Goal: Task Accomplishment & Management: Manage account settings

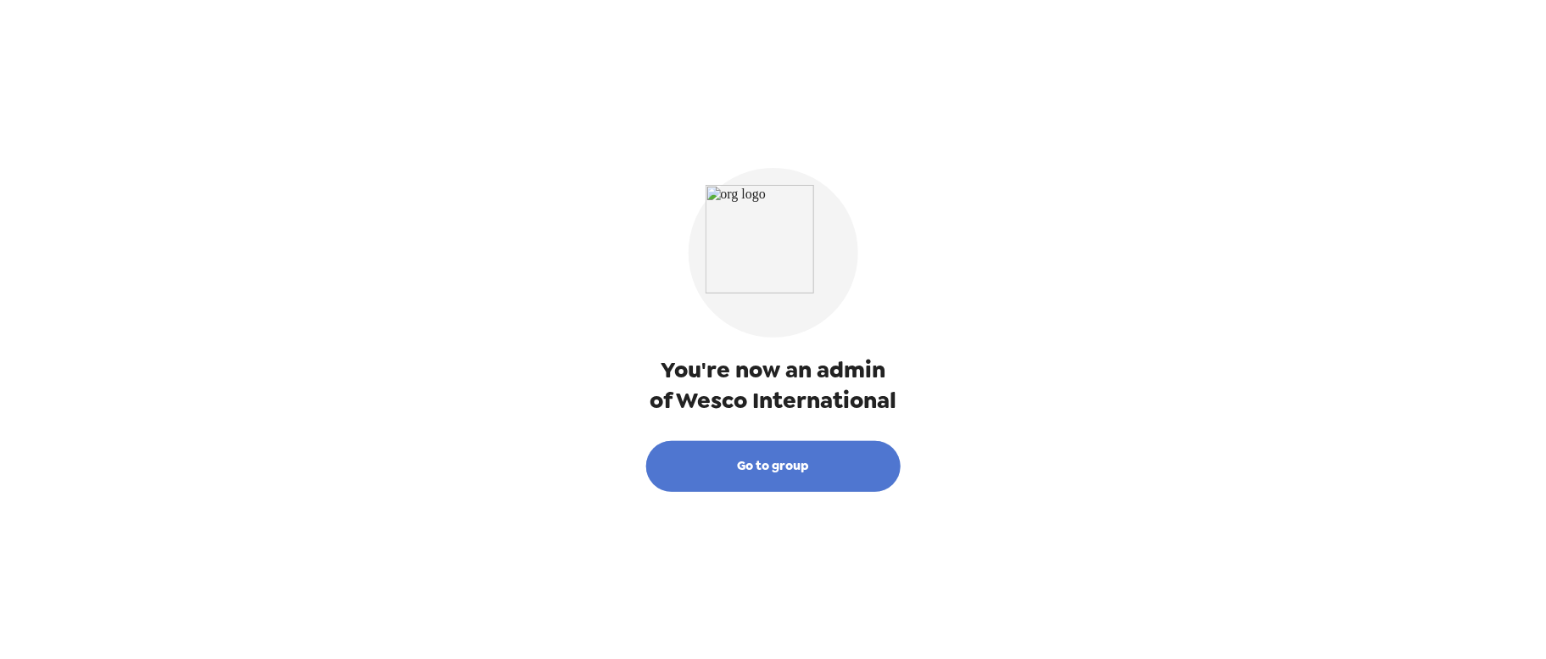
click at [780, 462] on button "Go to group" at bounding box center [773, 466] width 254 height 51
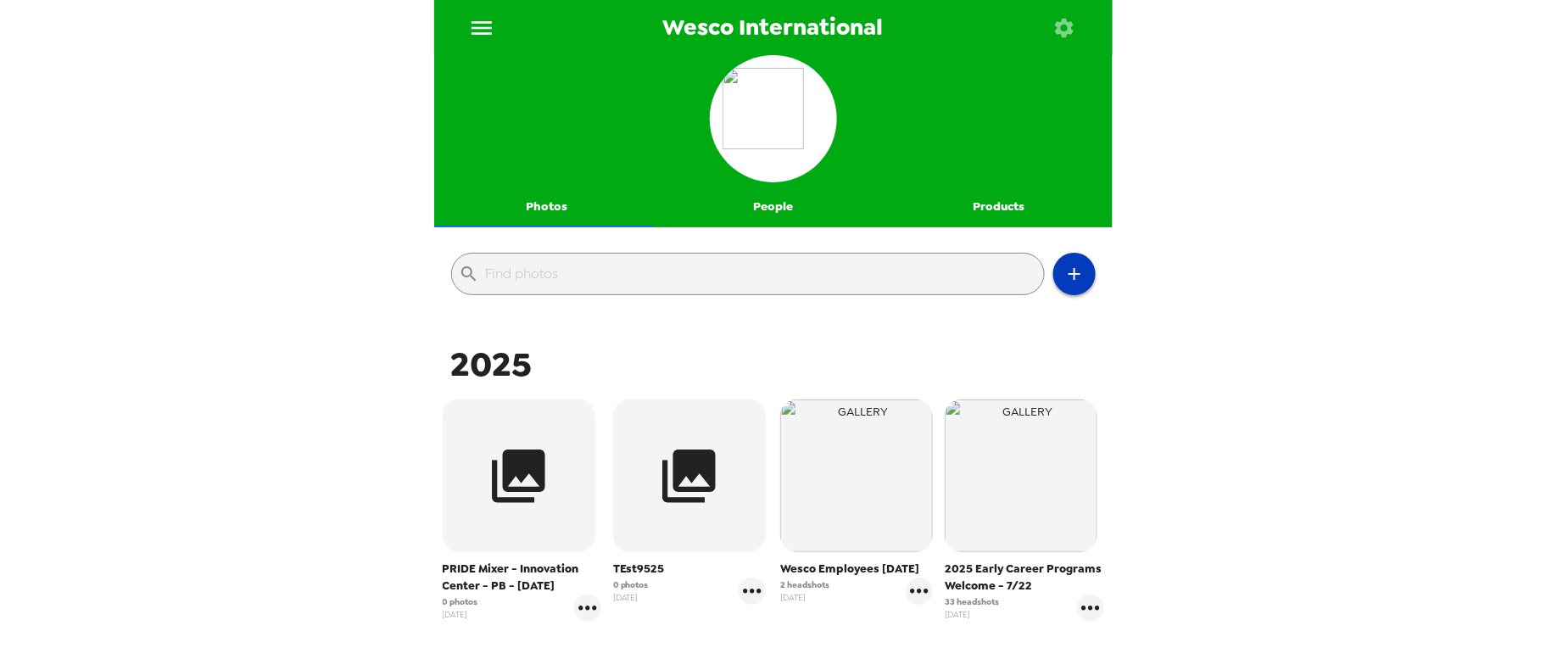
click at [1065, 272] on icon "button" at bounding box center [1075, 274] width 20 height 20
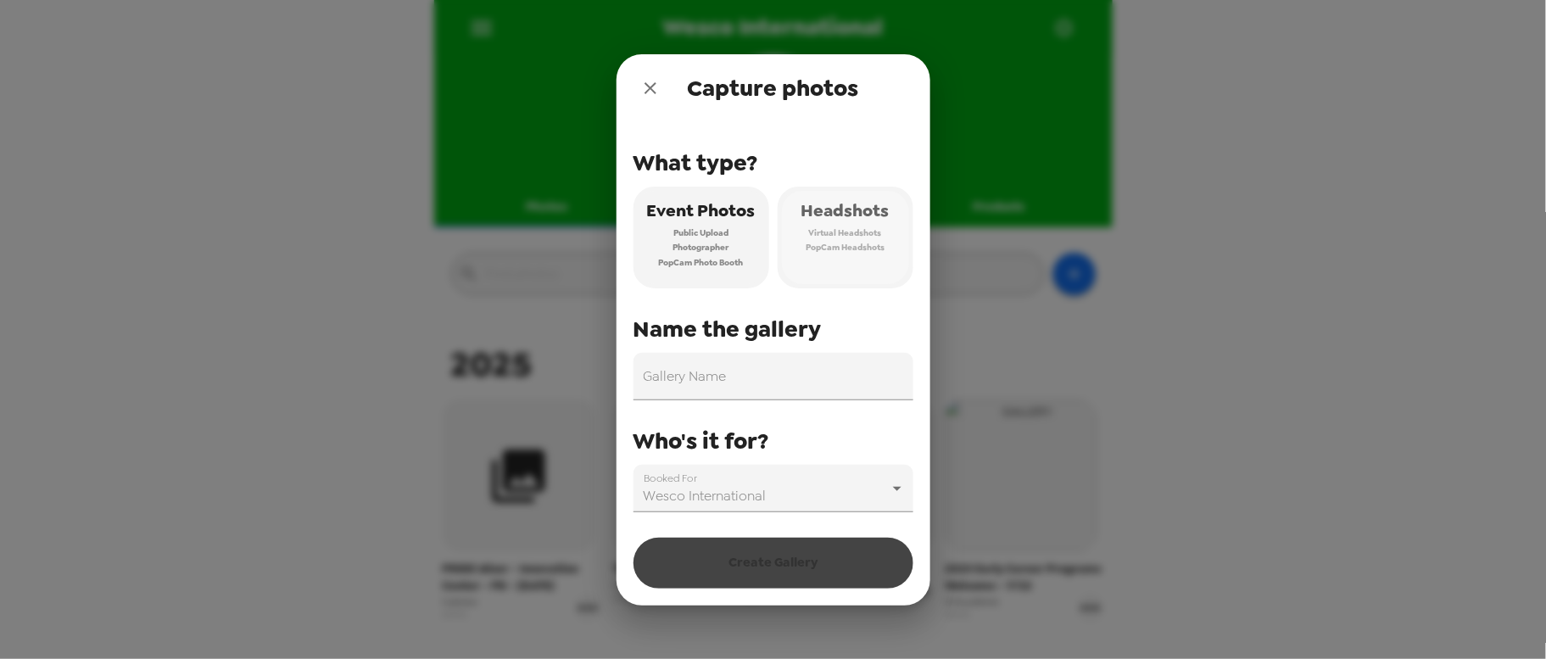
click at [854, 217] on span "Headshots" at bounding box center [846, 211] width 88 height 30
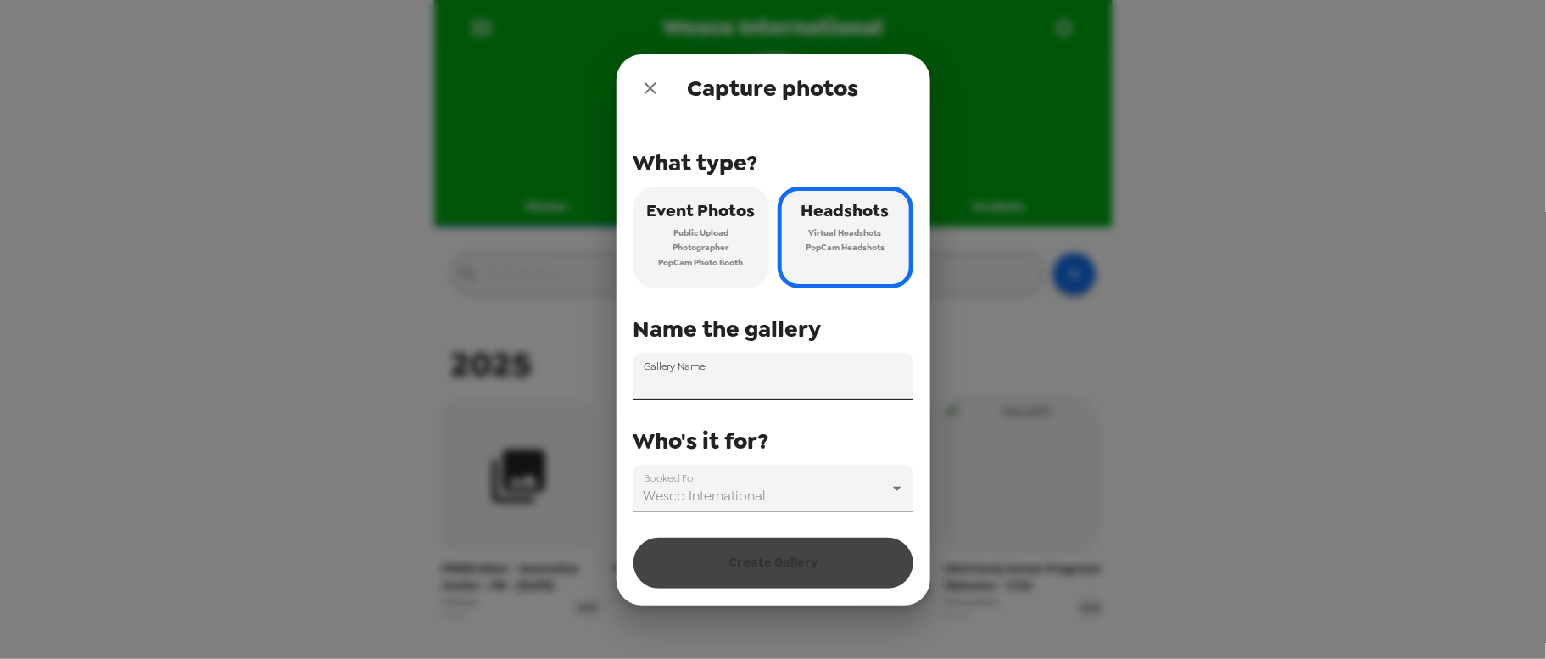
drag, startPoint x: 650, startPoint y: 372, endPoint x: 883, endPoint y: 527, distance: 280.2
click at [650, 372] on div "Gallery Name" at bounding box center [774, 377] width 280 height 48
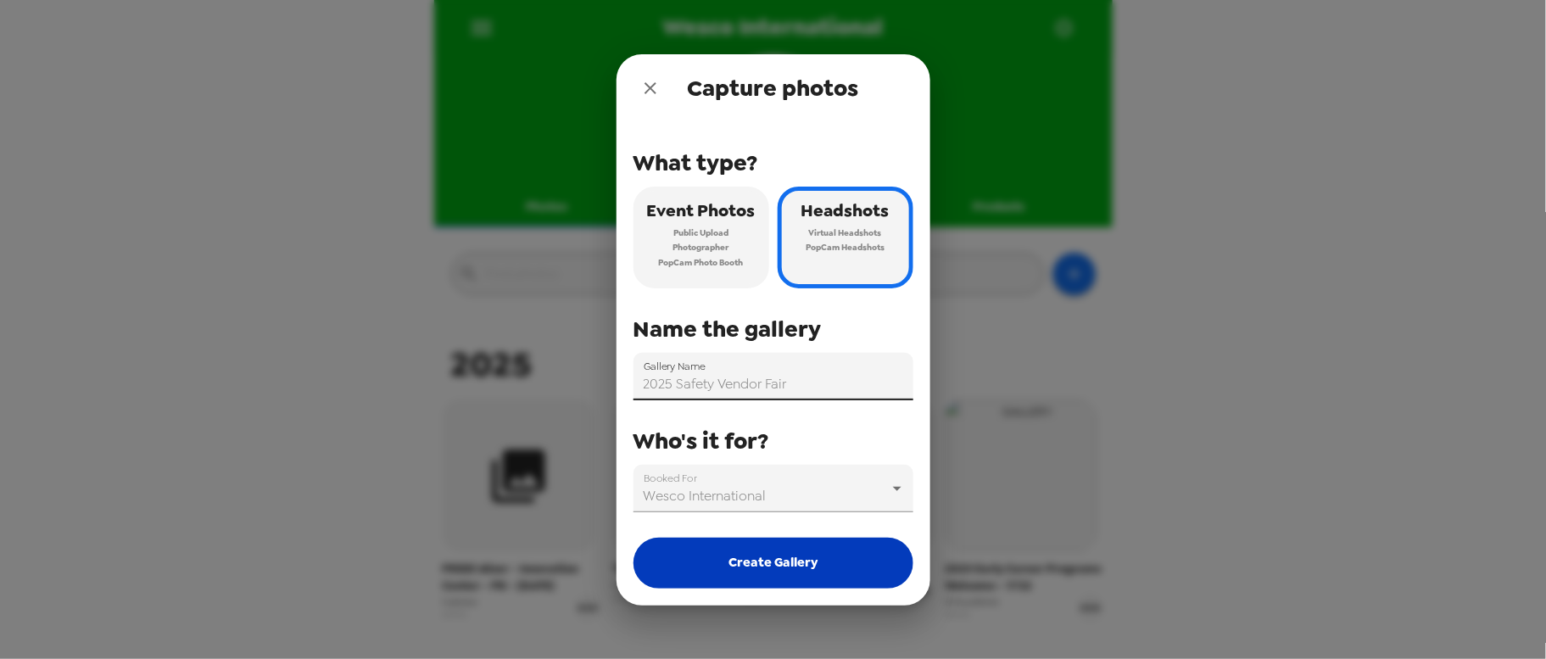
type input "2025 Safety Vendor Fair"
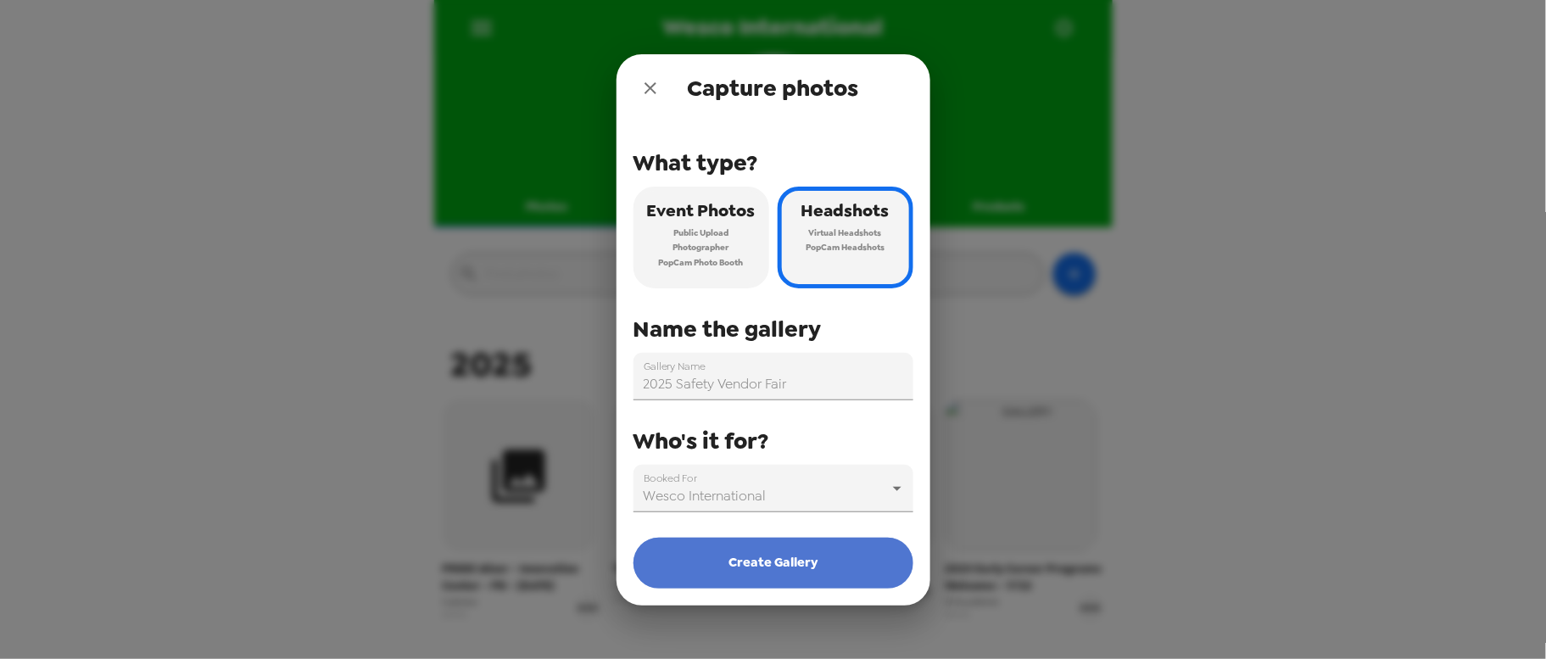
click at [791, 566] on button "Create Gallery" at bounding box center [774, 563] width 280 height 51
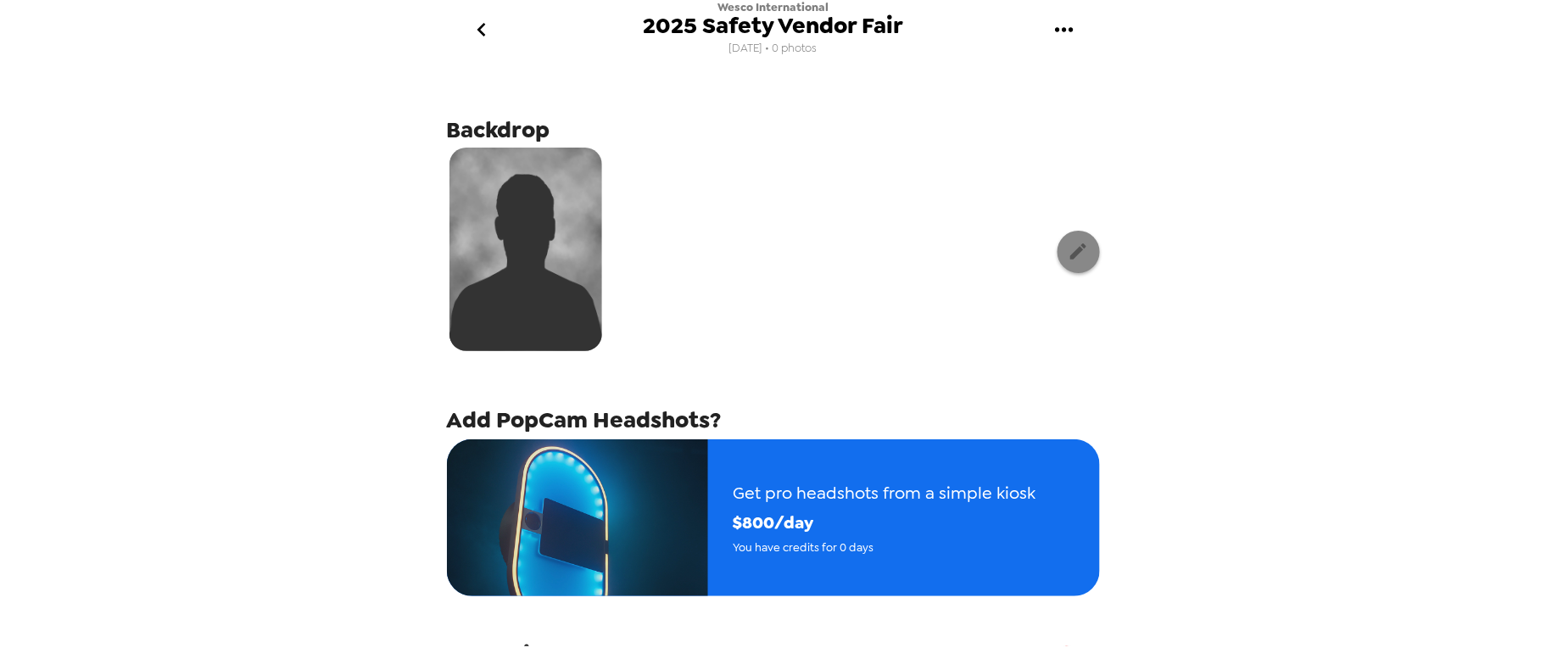
click at [1068, 255] on icon "button" at bounding box center [1078, 251] width 21 height 21
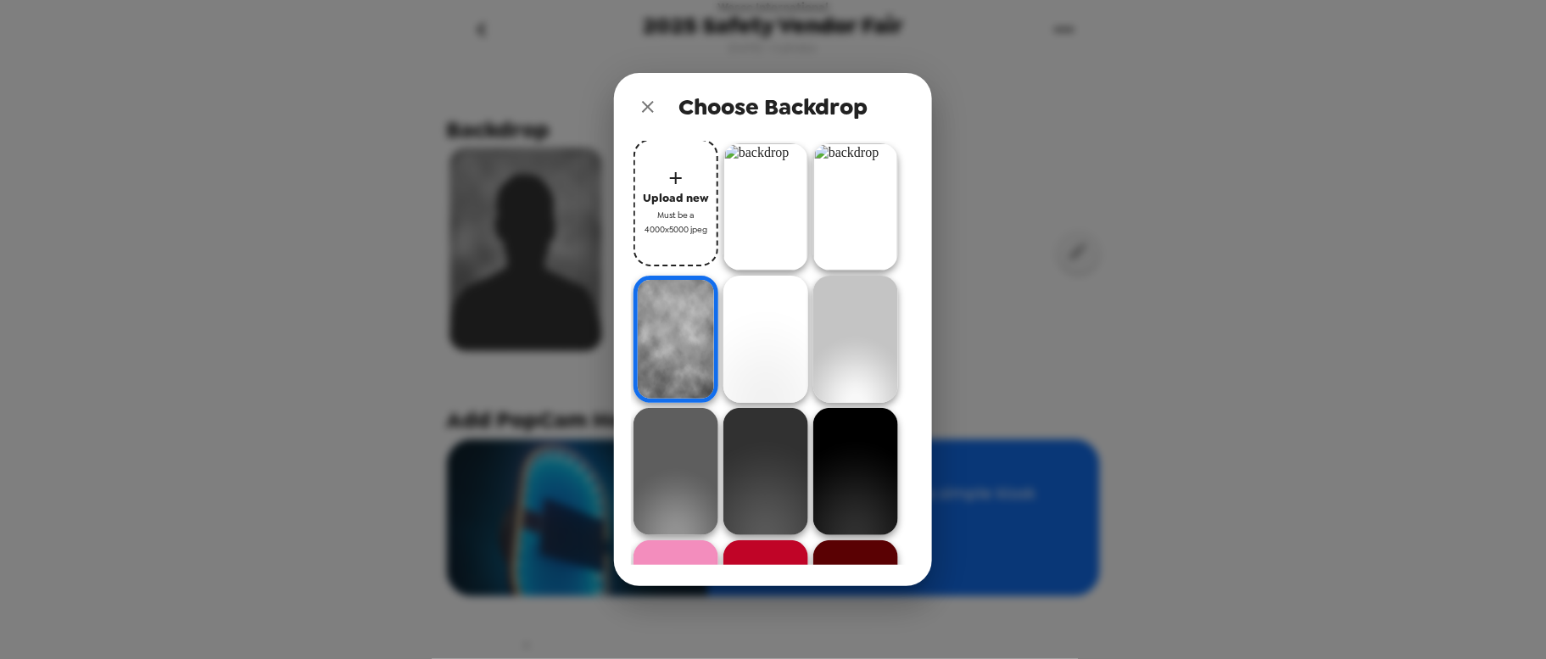
click at [764, 208] on img at bounding box center [766, 206] width 85 height 127
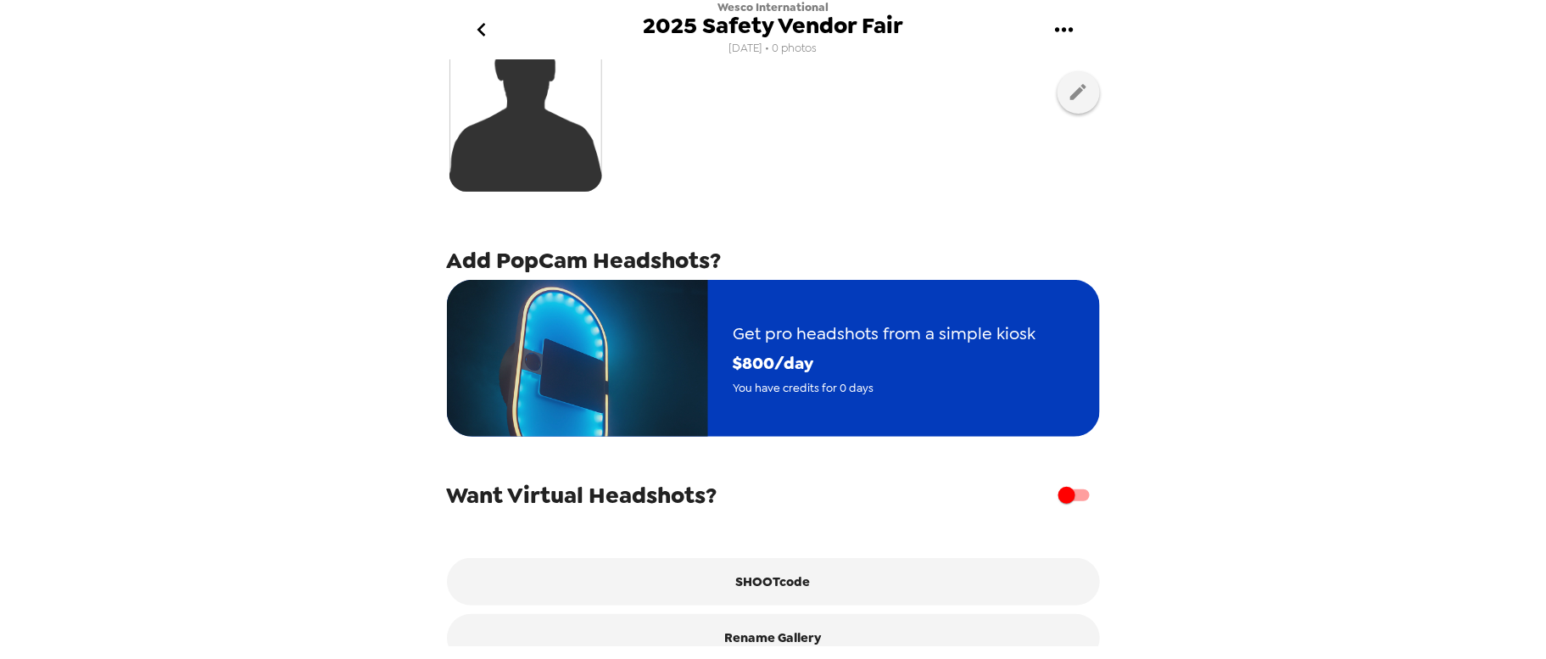
scroll to position [200, 0]
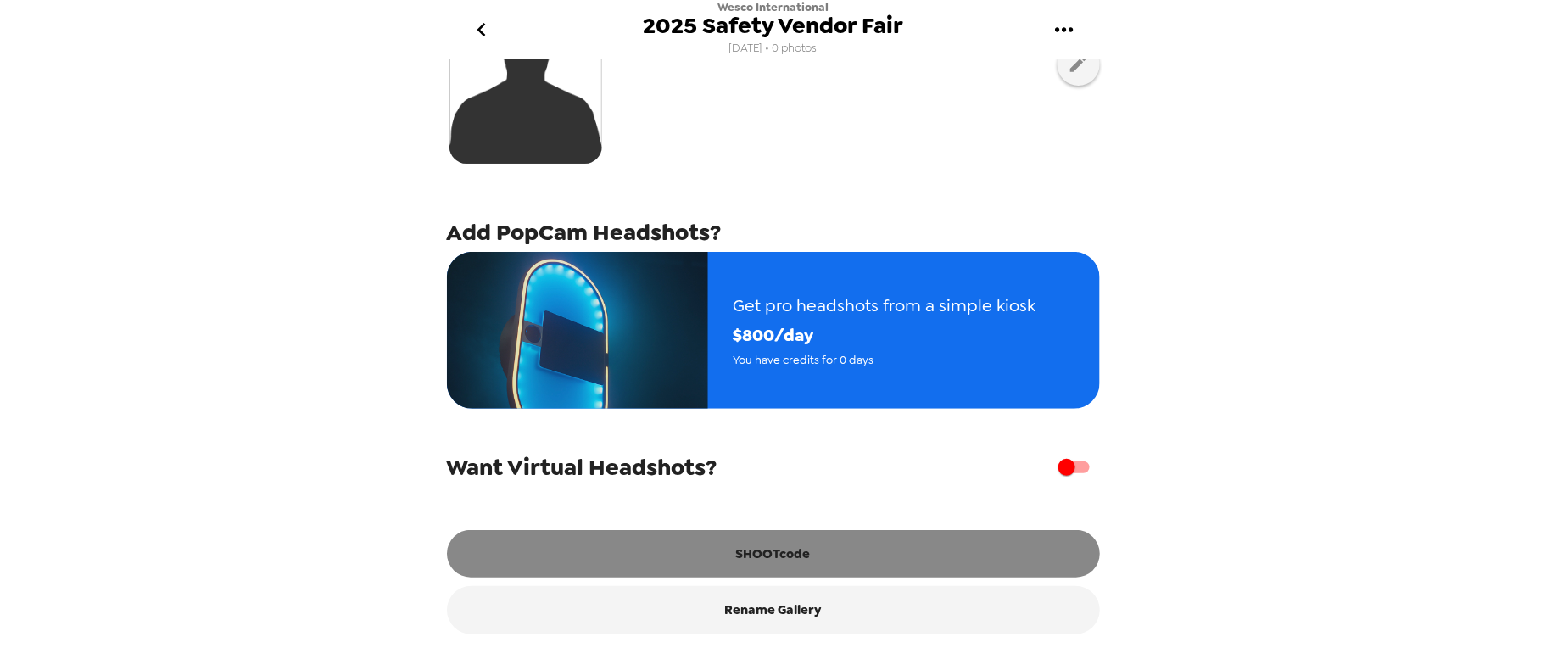
click at [688, 538] on button "SHOOTcode" at bounding box center [773, 554] width 653 height 48
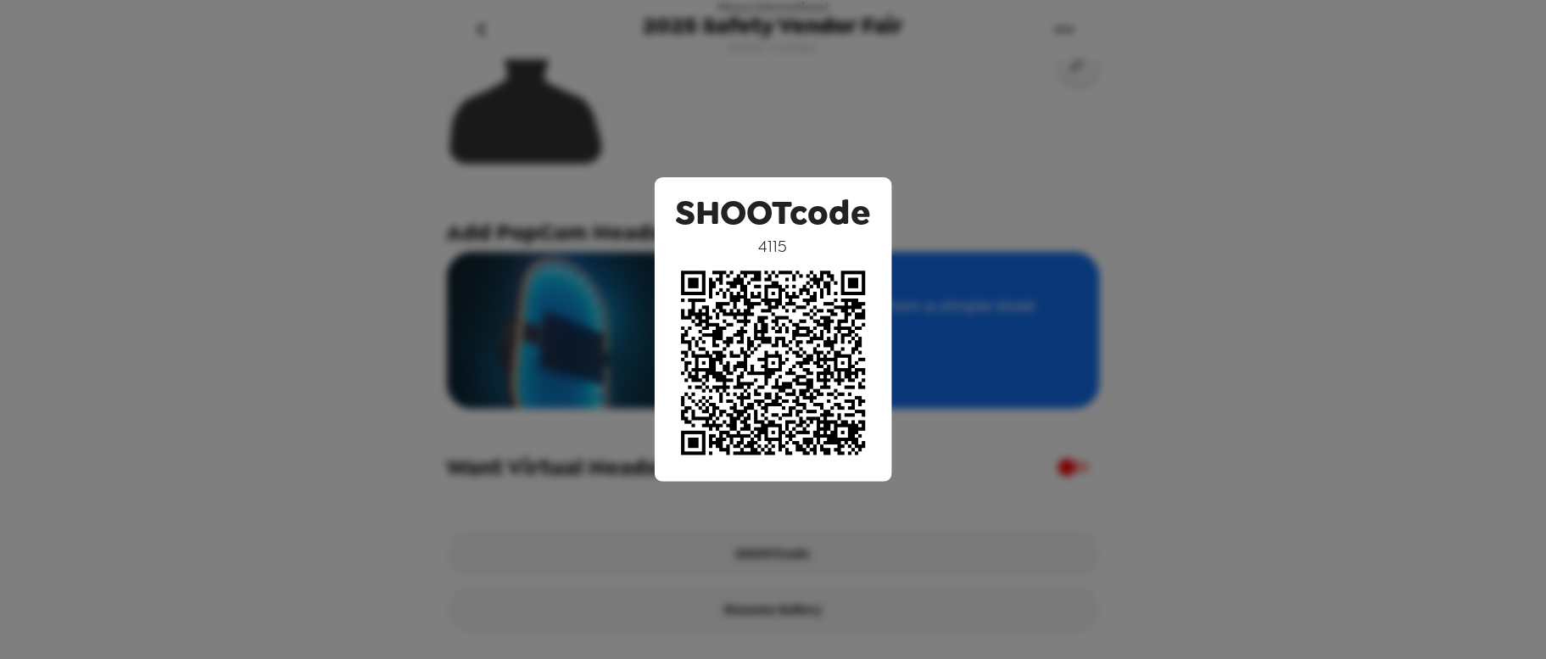
drag, startPoint x: 319, startPoint y: 168, endPoint x: 458, endPoint y: 126, distance: 145.2
click at [319, 166] on div "SHOOTcode 4115" at bounding box center [773, 329] width 1546 height 659
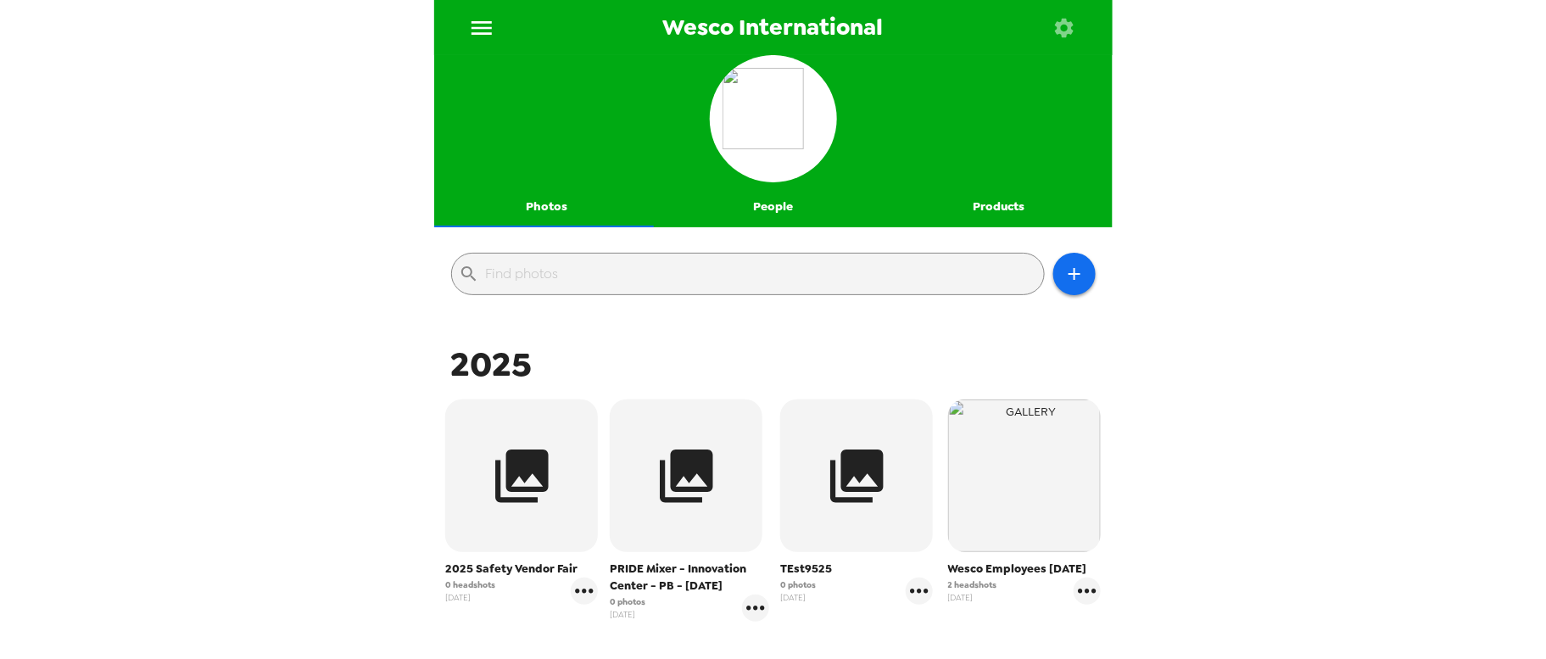
drag, startPoint x: 687, startPoint y: 511, endPoint x: 687, endPoint y: 524, distance: 13.6
click at [687, 511] on button "button" at bounding box center [686, 476] width 153 height 153
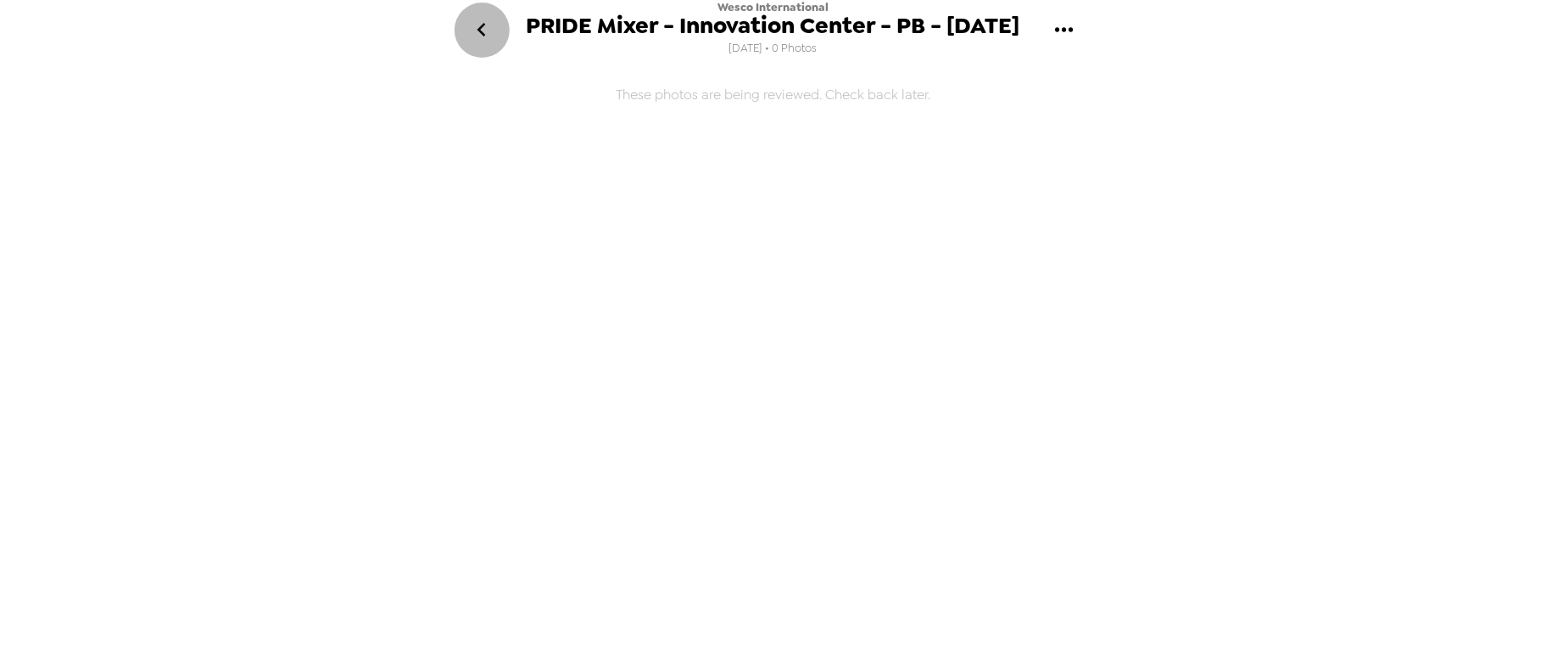
drag, startPoint x: 477, startPoint y: 36, endPoint x: 421, endPoint y: 81, distance: 71.8
click at [472, 36] on icon "go back" at bounding box center [481, 29] width 27 height 27
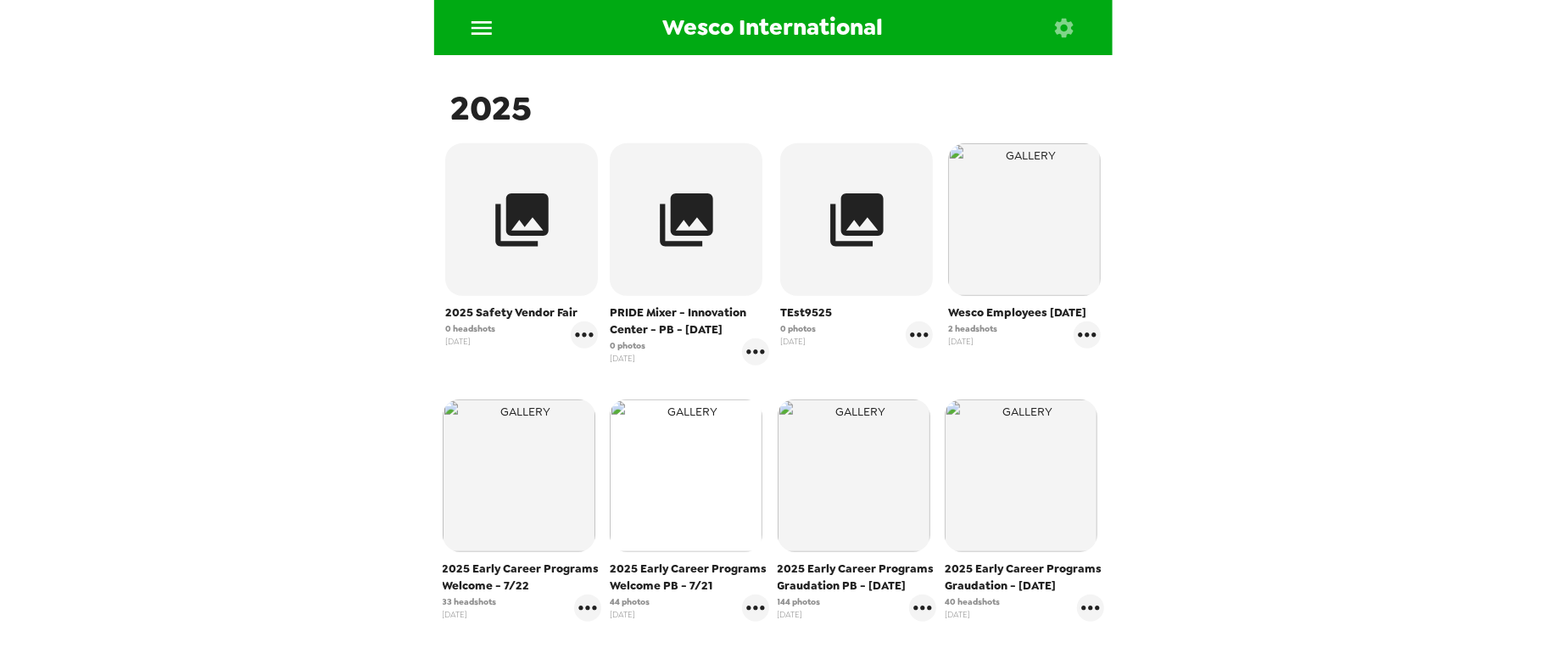
scroll to position [212, 0]
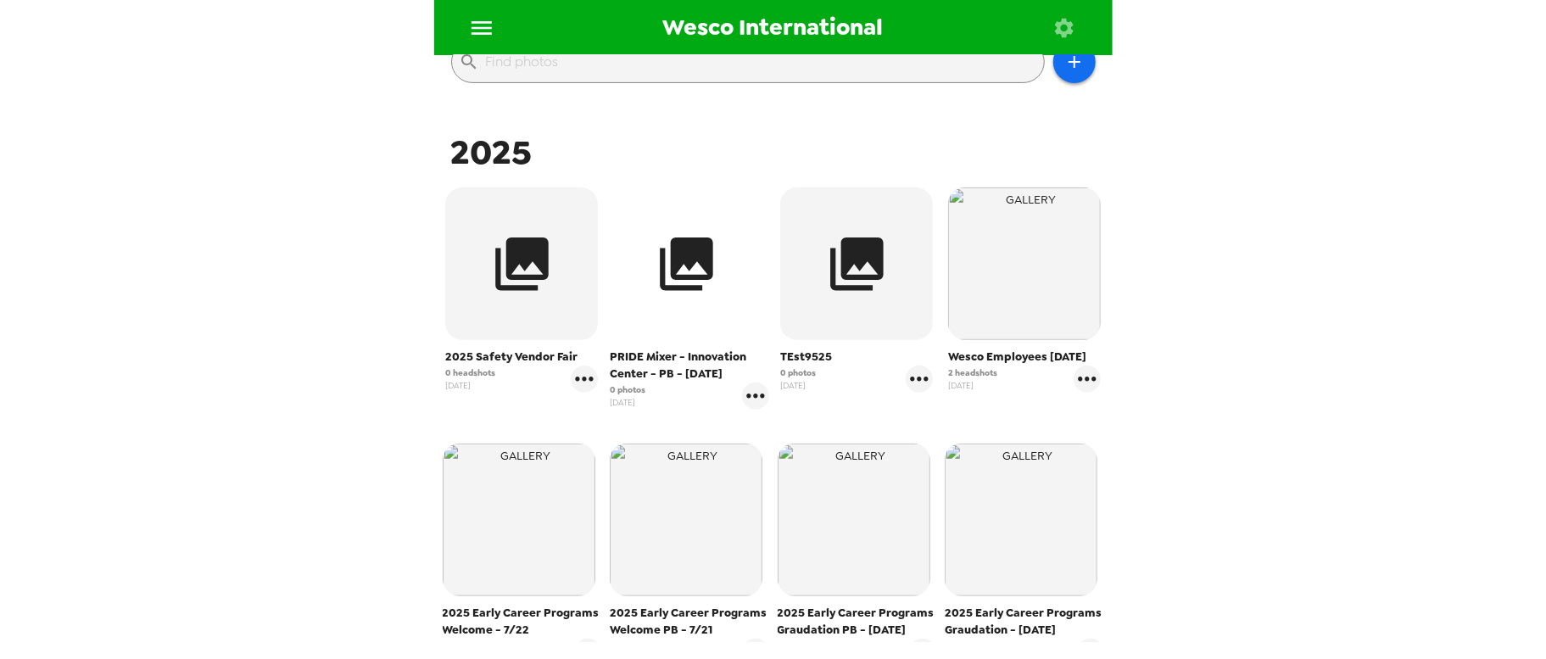
click at [663, 249] on icon "button" at bounding box center [687, 264] width 64 height 64
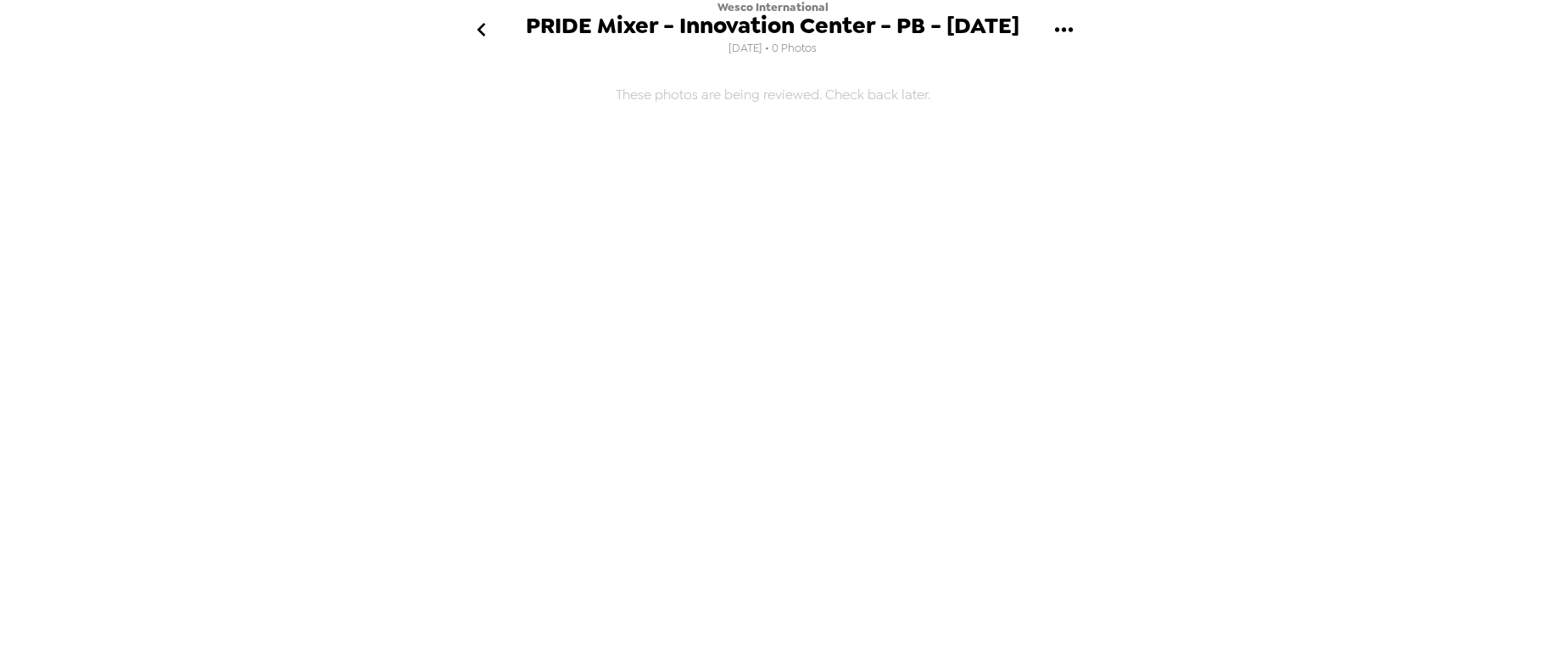
click at [1069, 26] on icon "gallery menu" at bounding box center [1064, 29] width 27 height 27
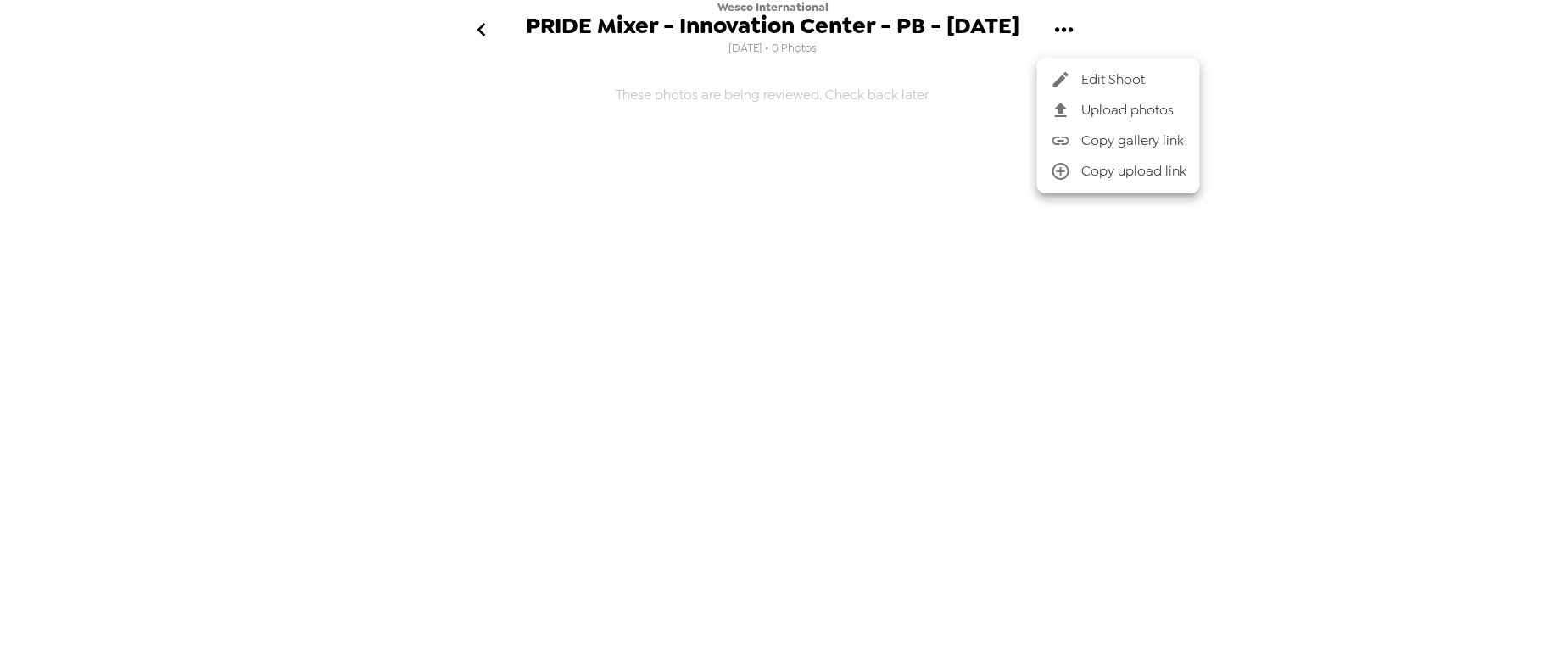
click at [1137, 81] on span "Edit Shoot" at bounding box center [1133, 80] width 105 height 20
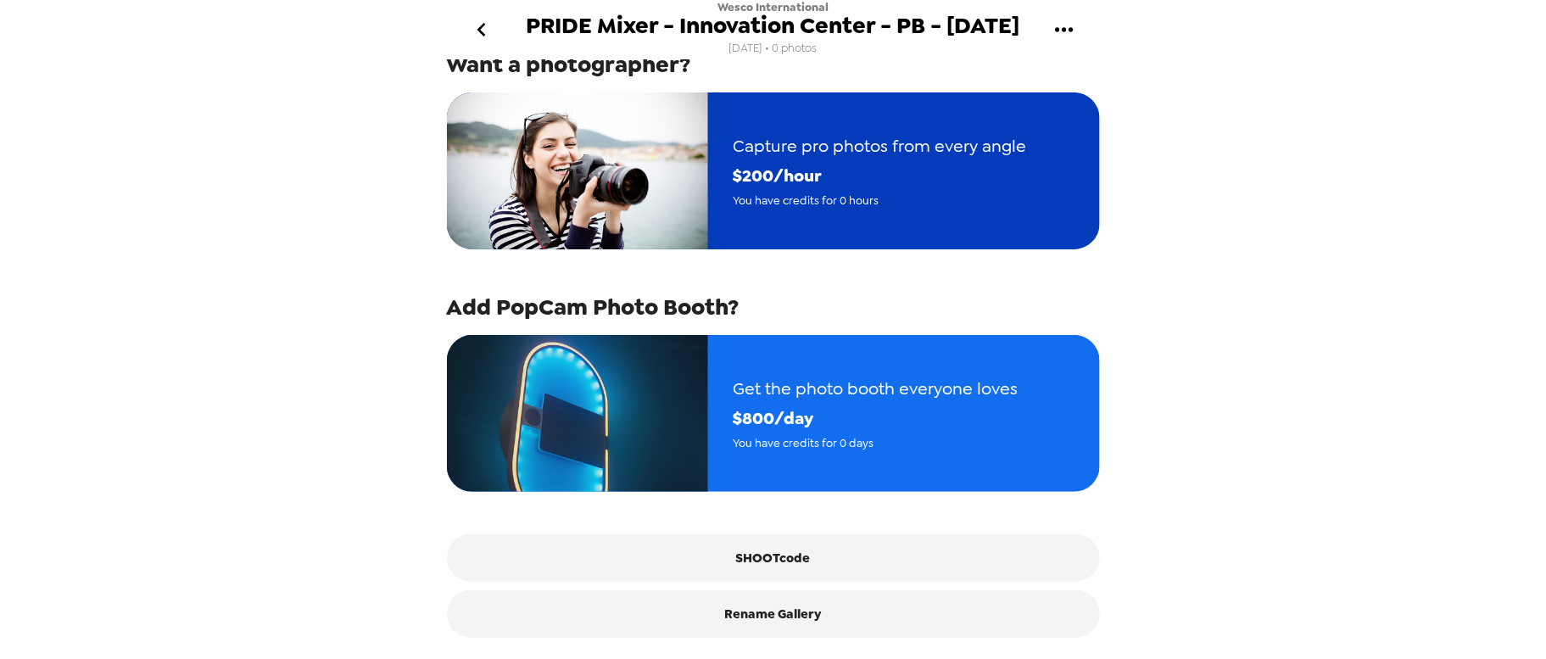
scroll to position [244, 0]
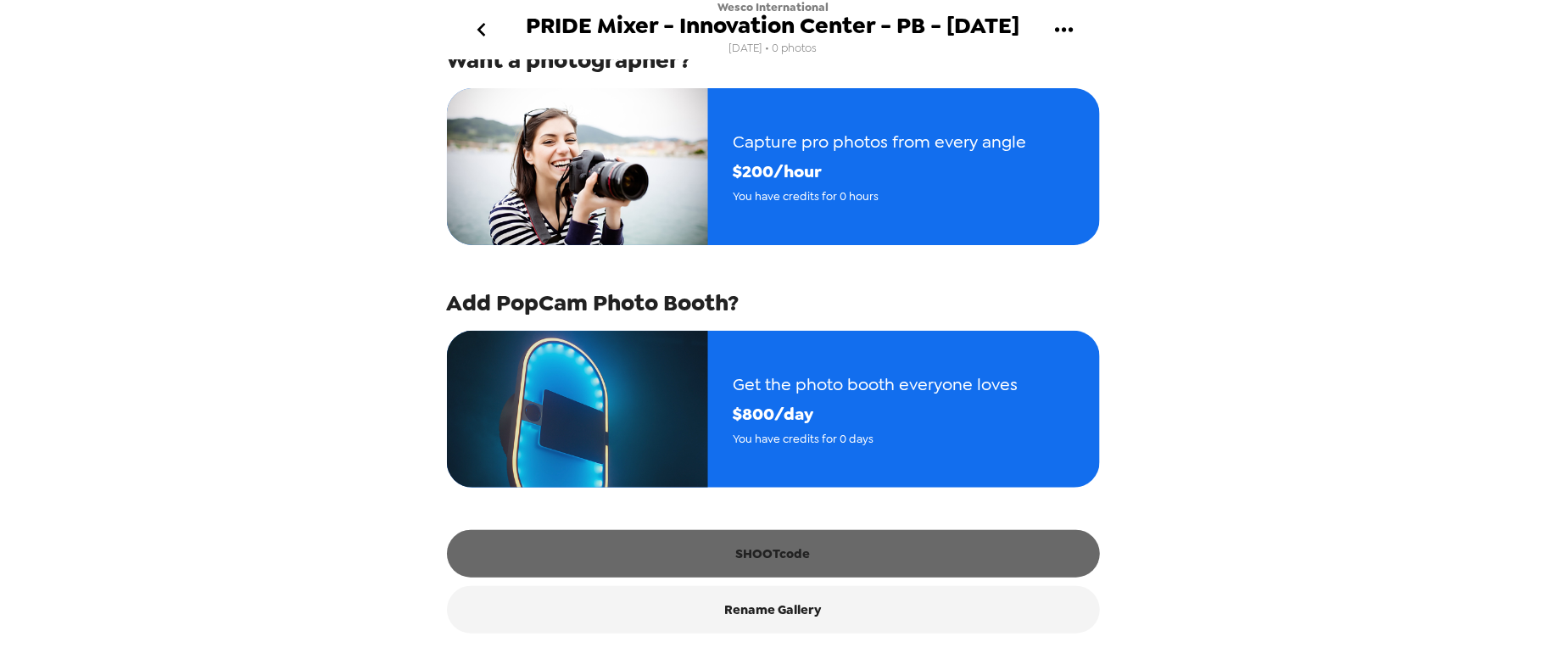
click at [806, 563] on button "SHOOTcode" at bounding box center [773, 554] width 653 height 48
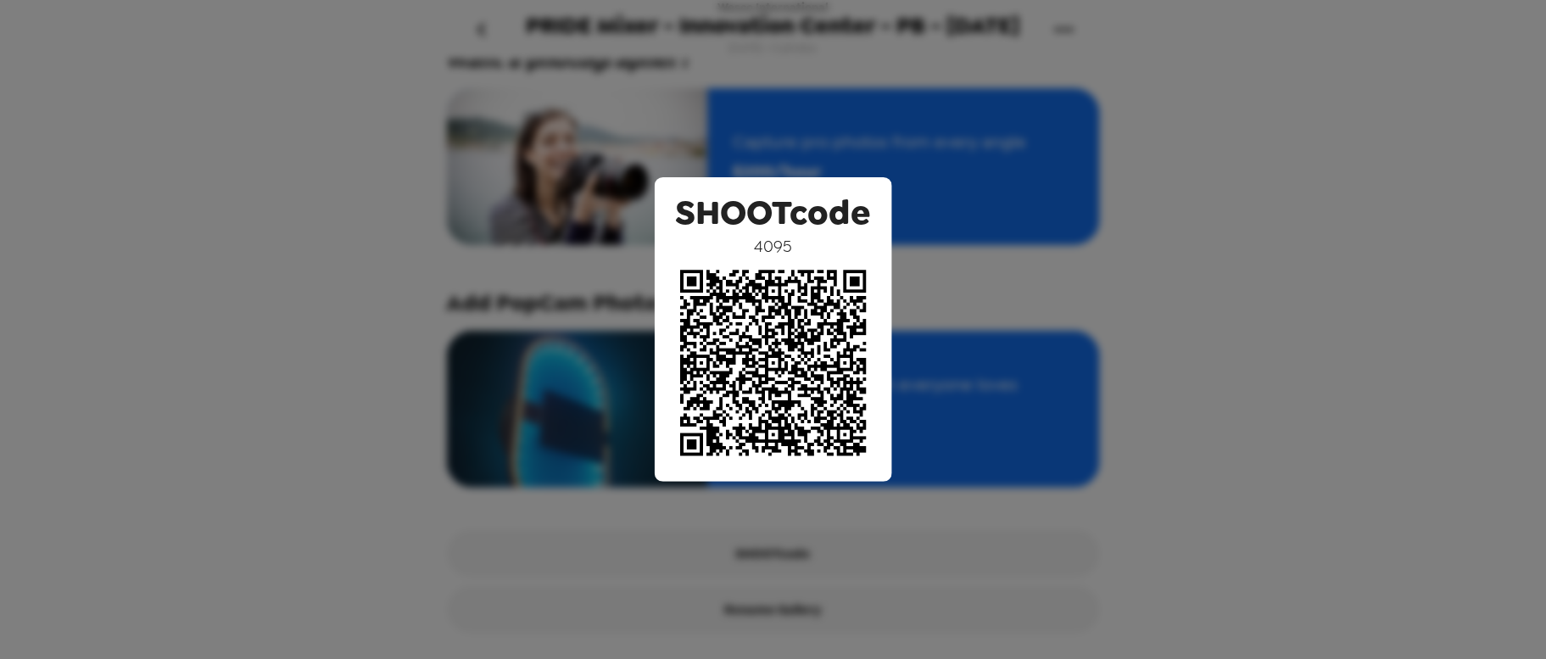
click at [1278, 58] on div "SHOOTcode 4095" at bounding box center [773, 329] width 1546 height 659
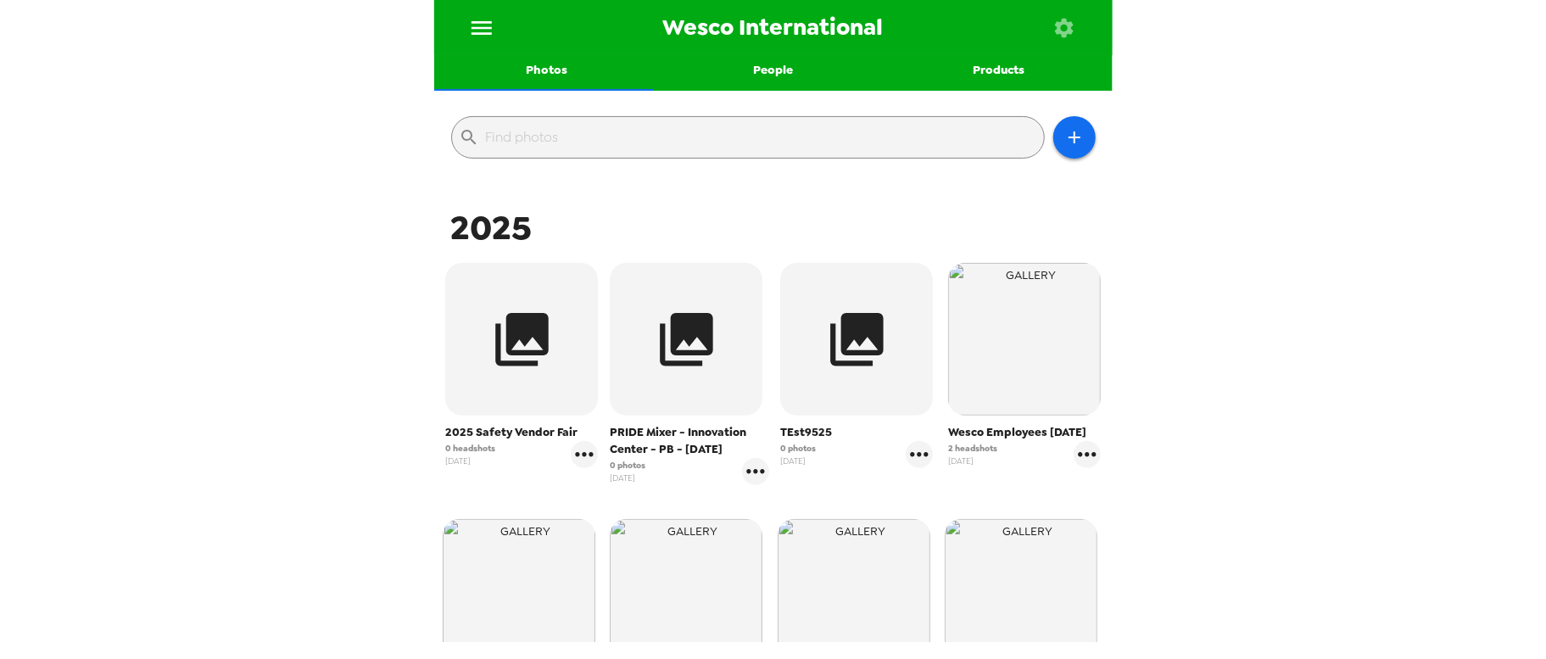
scroll to position [212, 0]
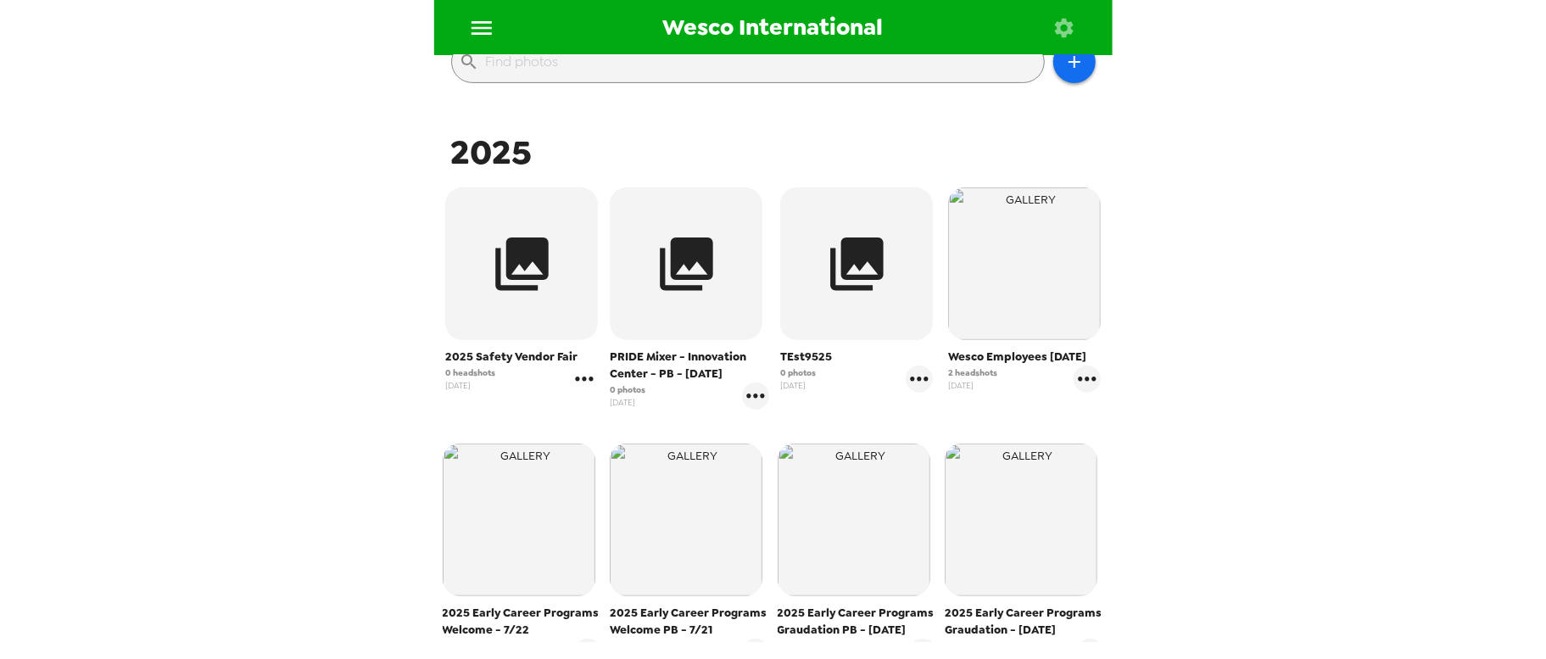
click at [589, 375] on icon "gallery menu" at bounding box center [584, 379] width 27 height 27
click at [651, 410] on span "Edit Shoot" at bounding box center [683, 414] width 141 height 20
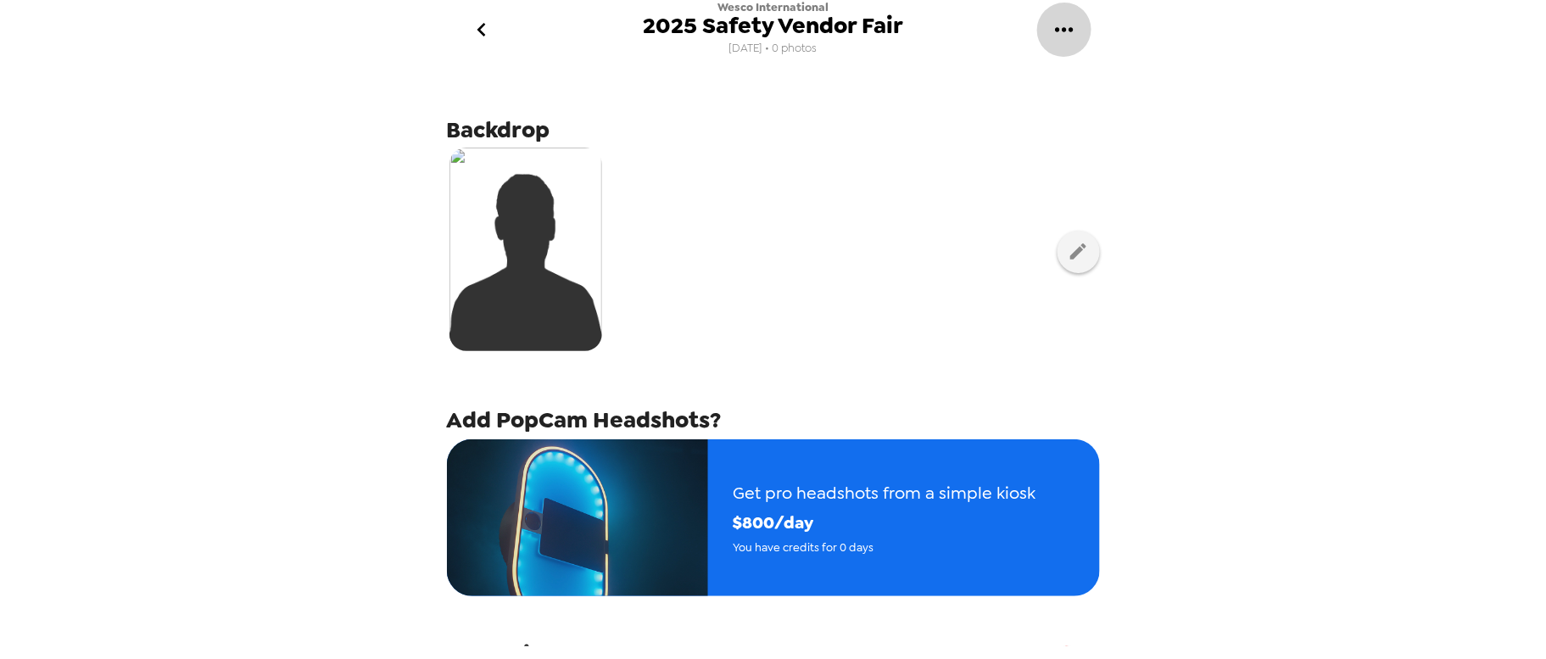
click at [1057, 25] on icon "gallery menu" at bounding box center [1064, 29] width 27 height 27
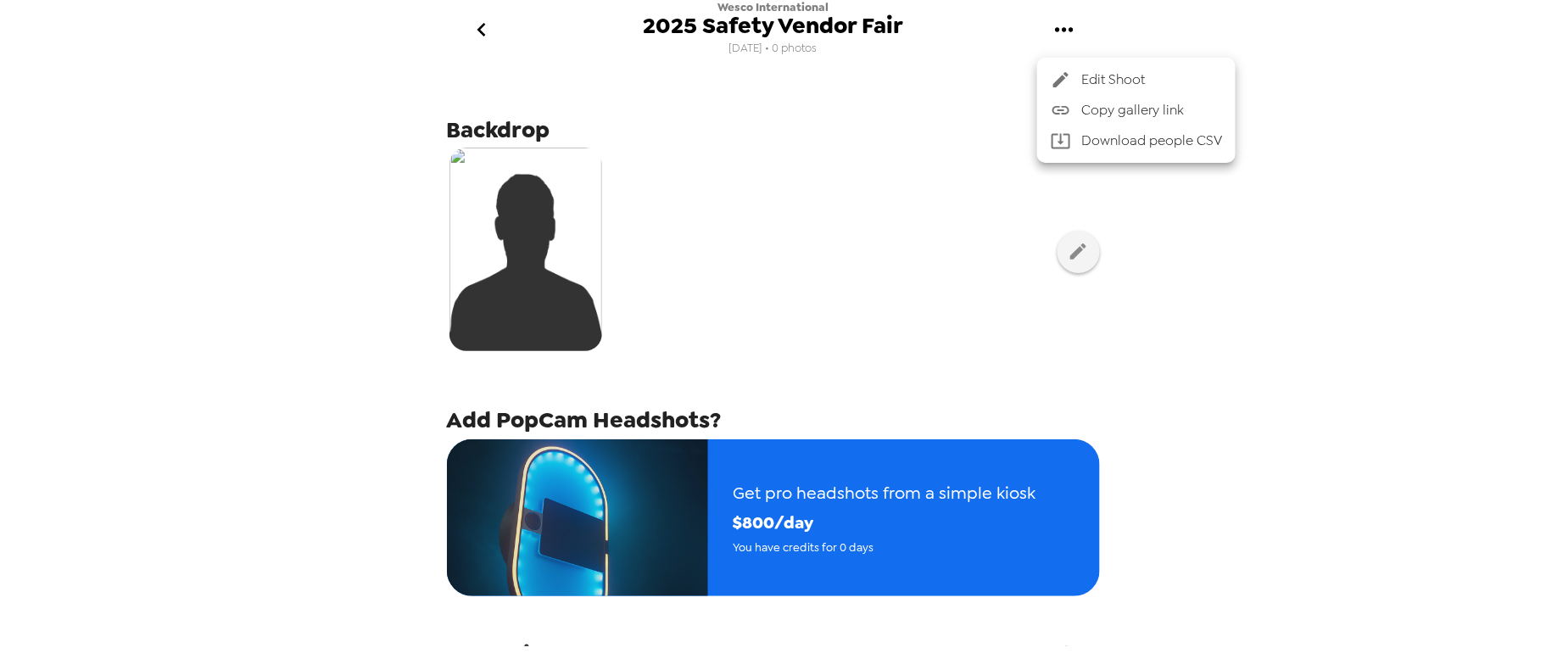
click at [1084, 78] on span "Edit Shoot" at bounding box center [1151, 80] width 141 height 20
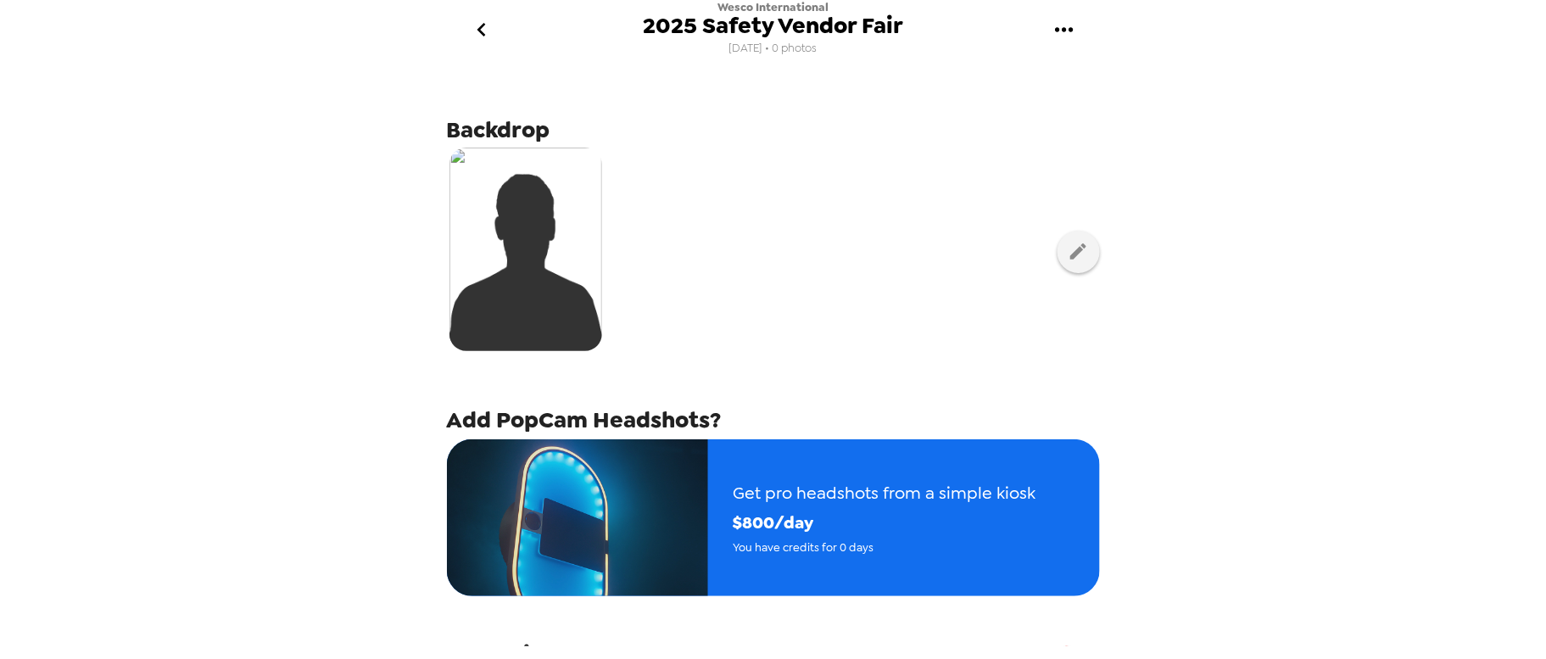
click at [1072, 34] on icon "gallery menu" at bounding box center [1064, 29] width 27 height 27
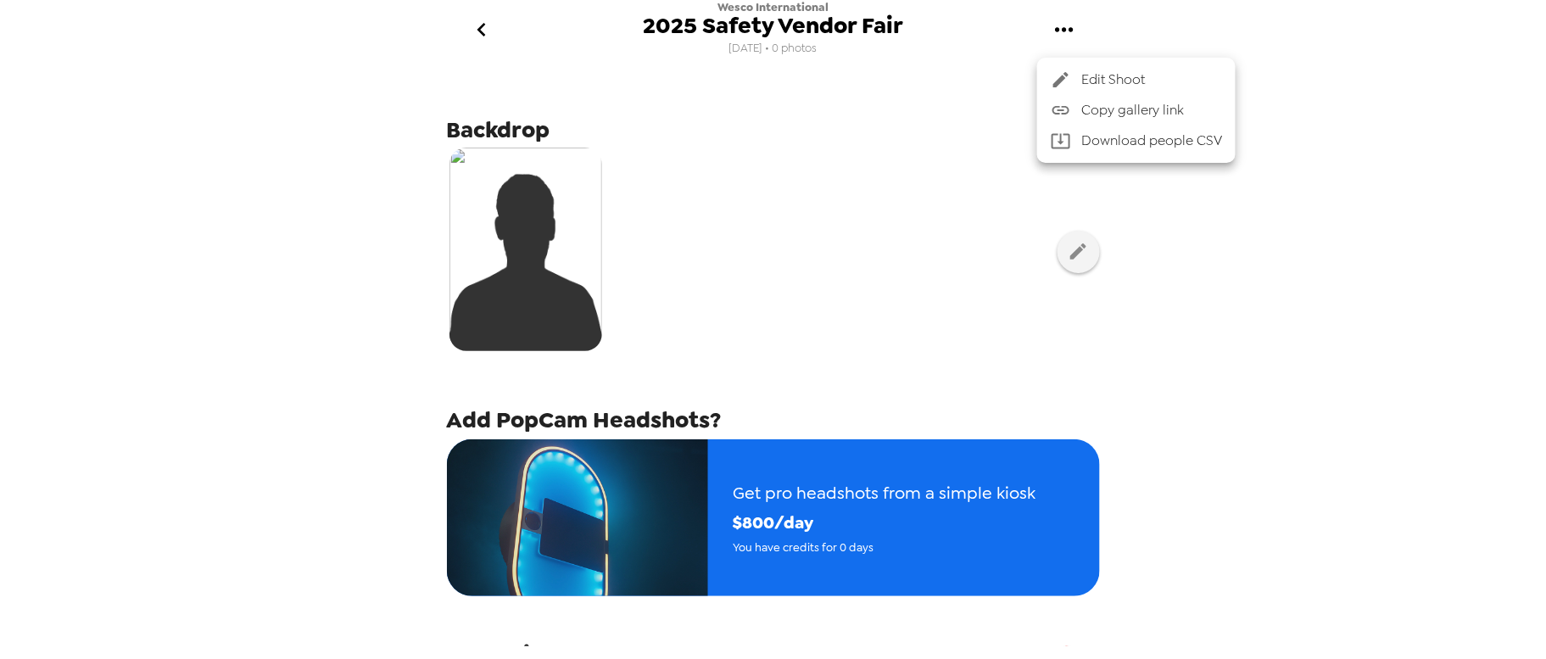
click at [1143, 81] on span "Edit Shoot" at bounding box center [1151, 80] width 141 height 20
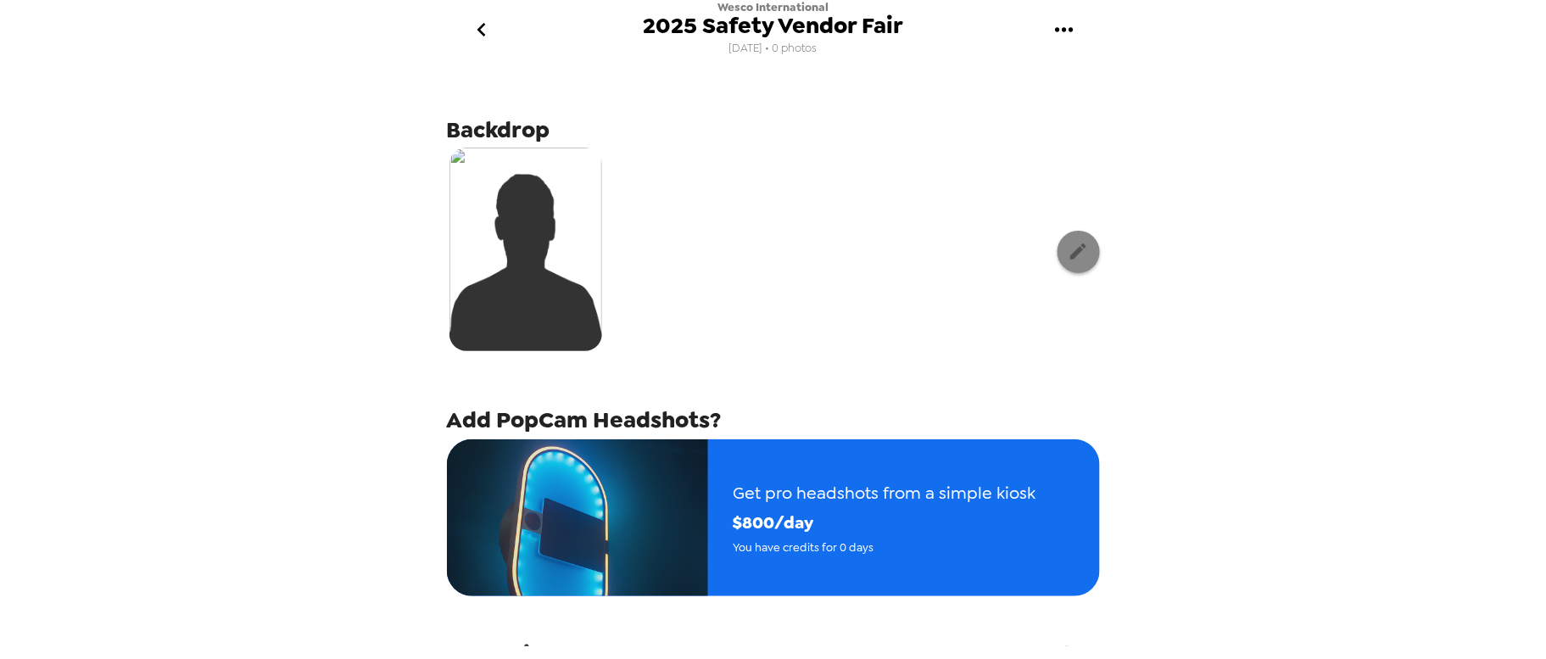
click at [1068, 256] on icon "button" at bounding box center [1078, 251] width 21 height 21
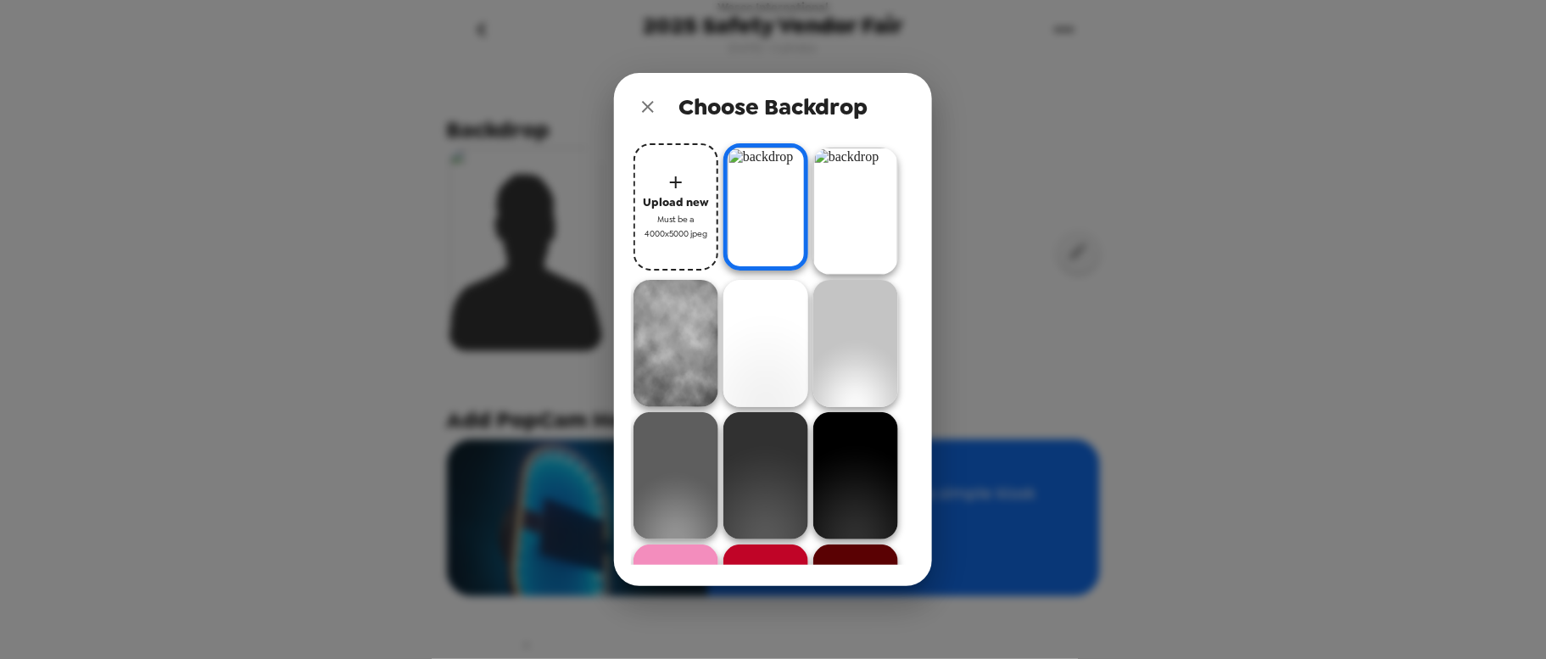
click at [645, 102] on icon "close" at bounding box center [648, 107] width 20 height 20
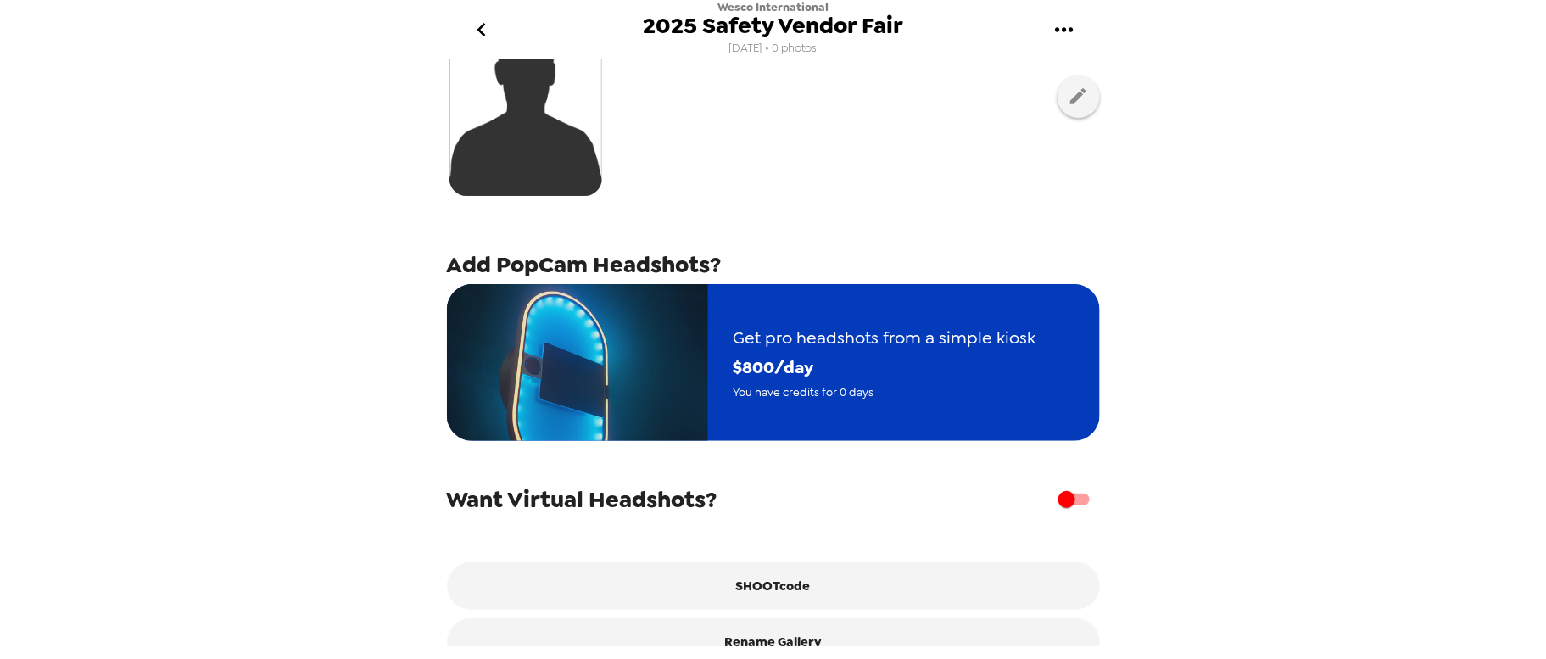
scroll to position [200, 0]
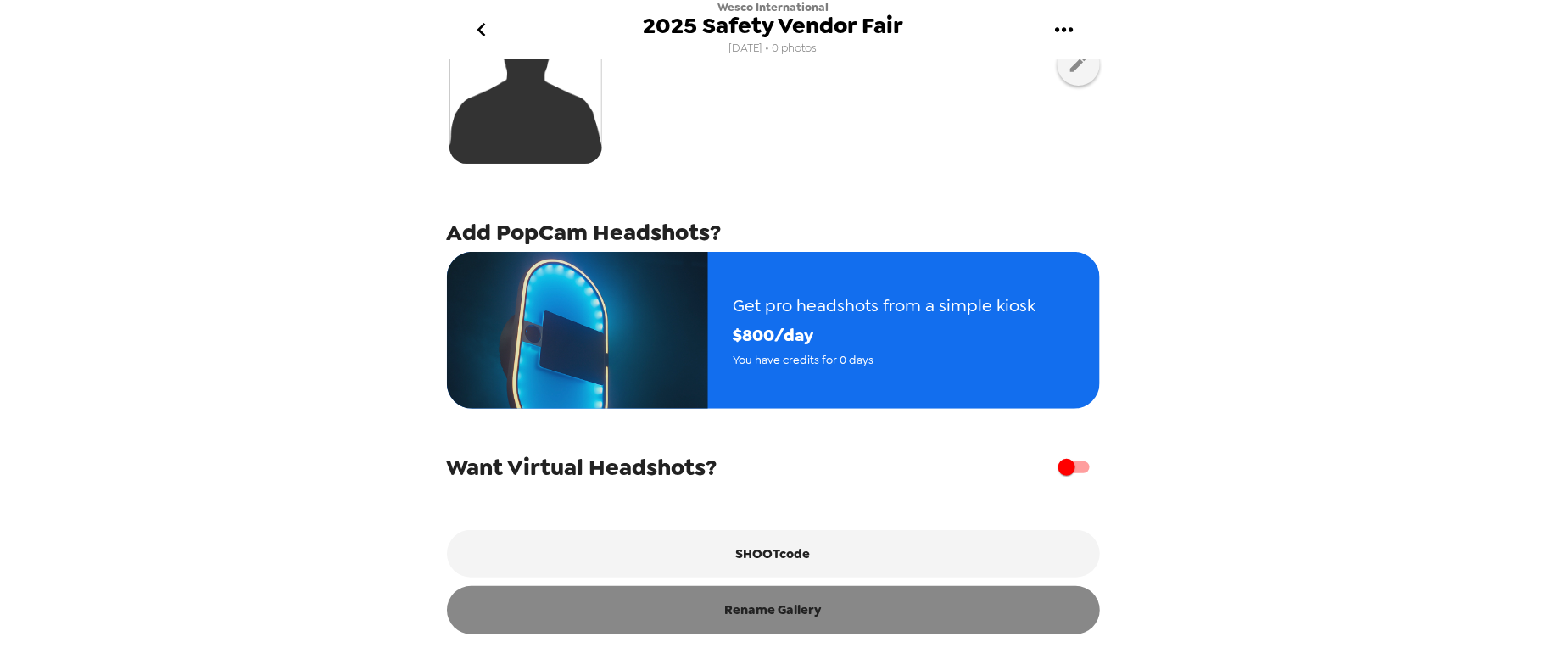
click at [724, 598] on button "Rename Gallery" at bounding box center [773, 610] width 653 height 48
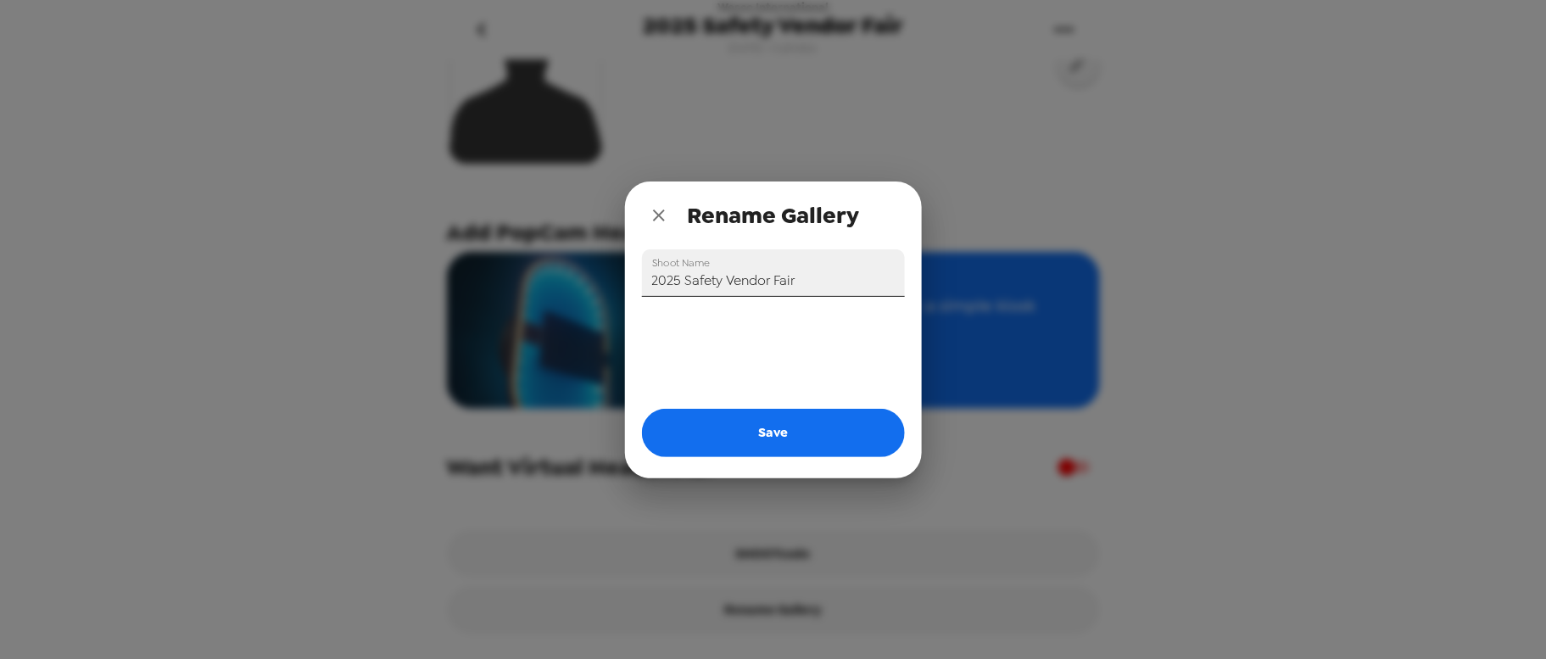
click at [817, 273] on input "2025 Safety Vendor Fair" at bounding box center [773, 273] width 263 height 48
click at [678, 277] on input "2025 Safety Vendor Fair" at bounding box center [773, 273] width 263 height 48
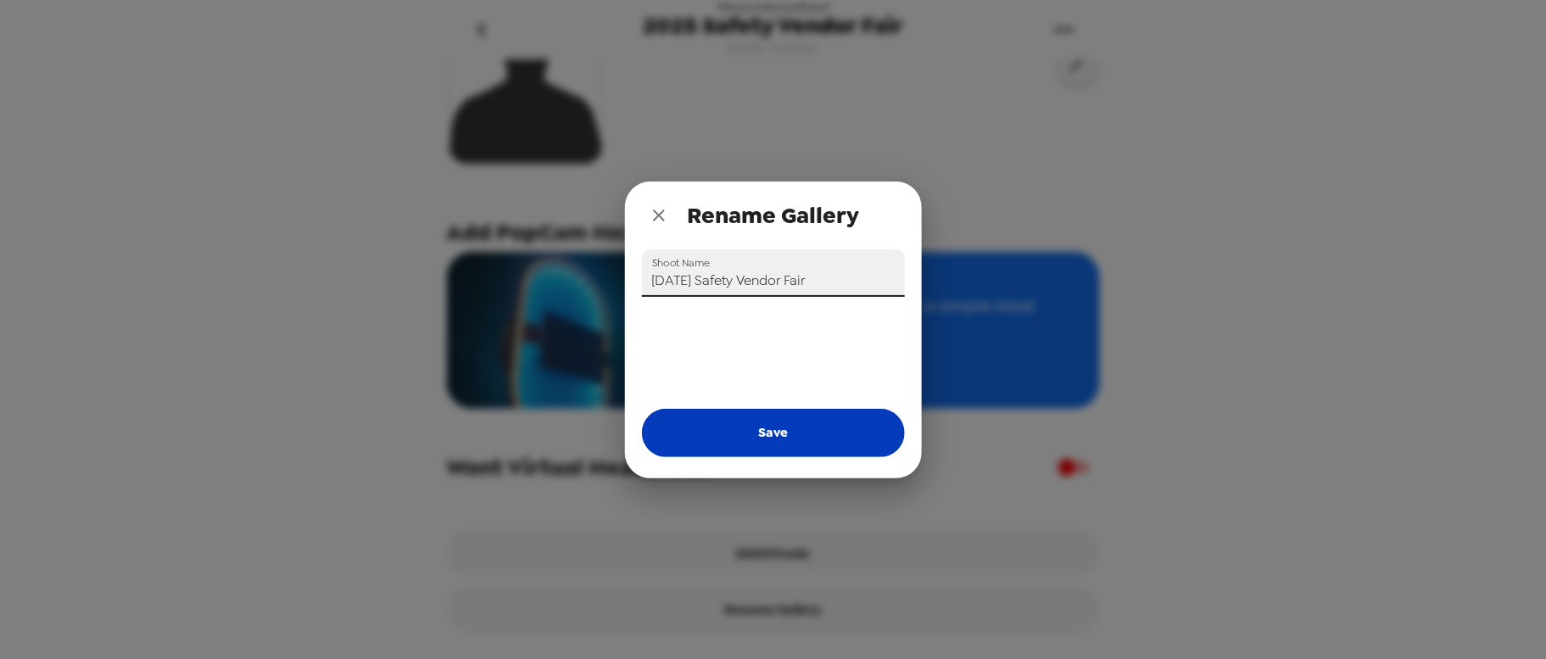
click at [750, 427] on button "Save" at bounding box center [773, 433] width 263 height 48
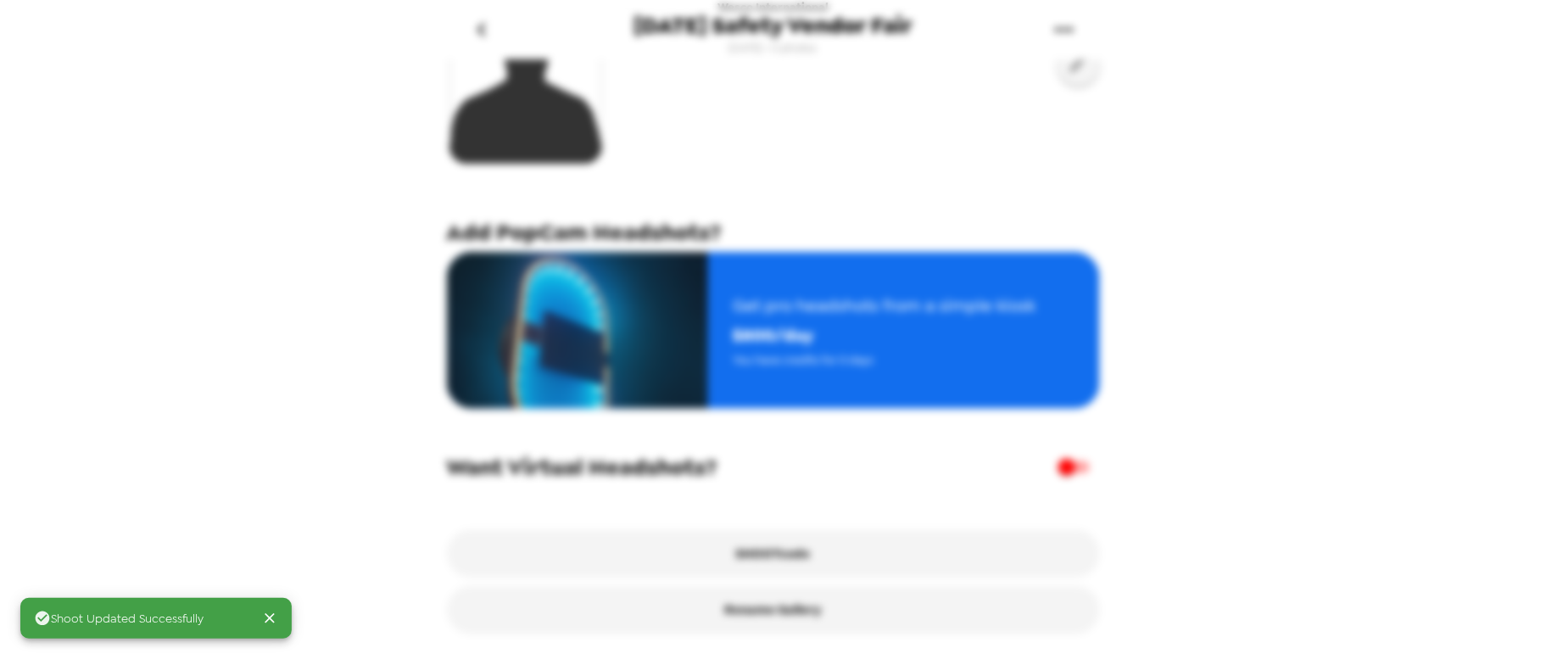
type input "2025 Safety Vendor Fair"
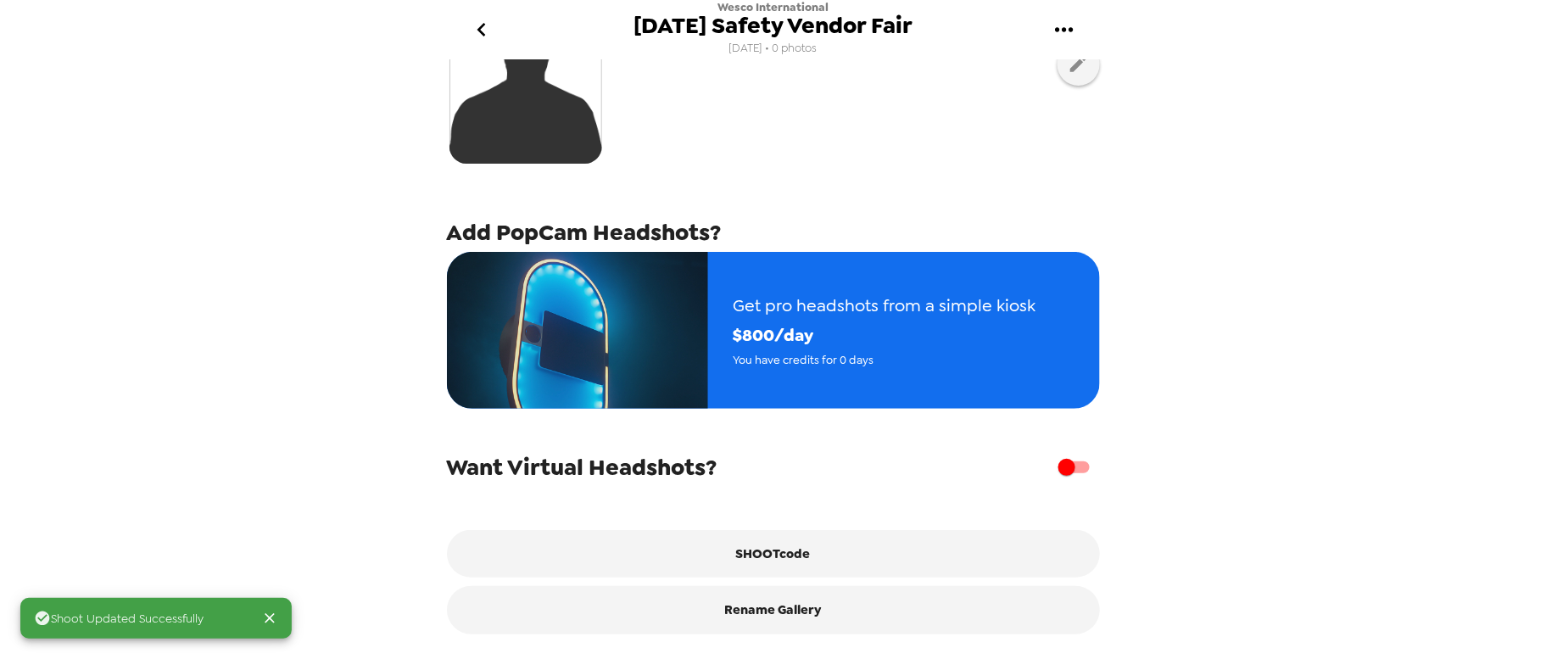
scroll to position [0, 0]
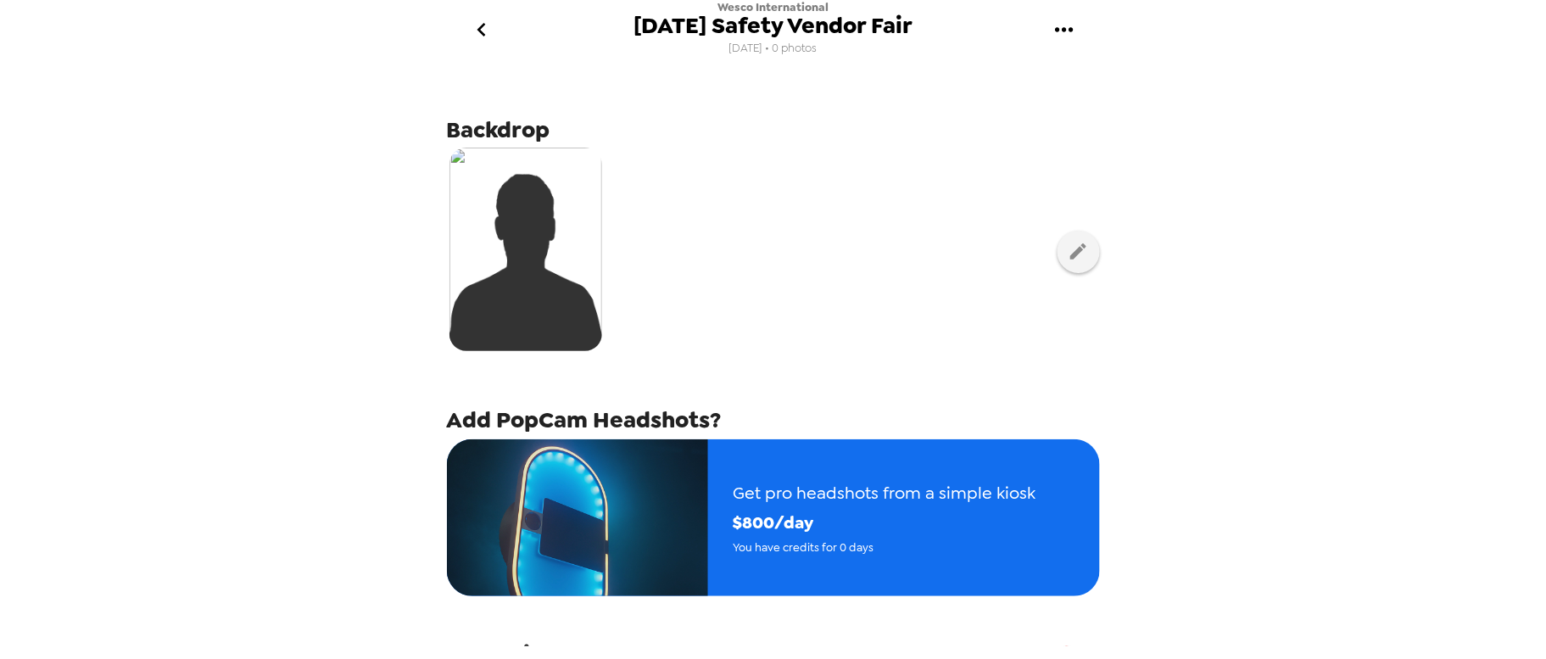
click at [483, 36] on icon "go back" at bounding box center [481, 29] width 27 height 27
